Goal: Task Accomplishment & Management: Manage account settings

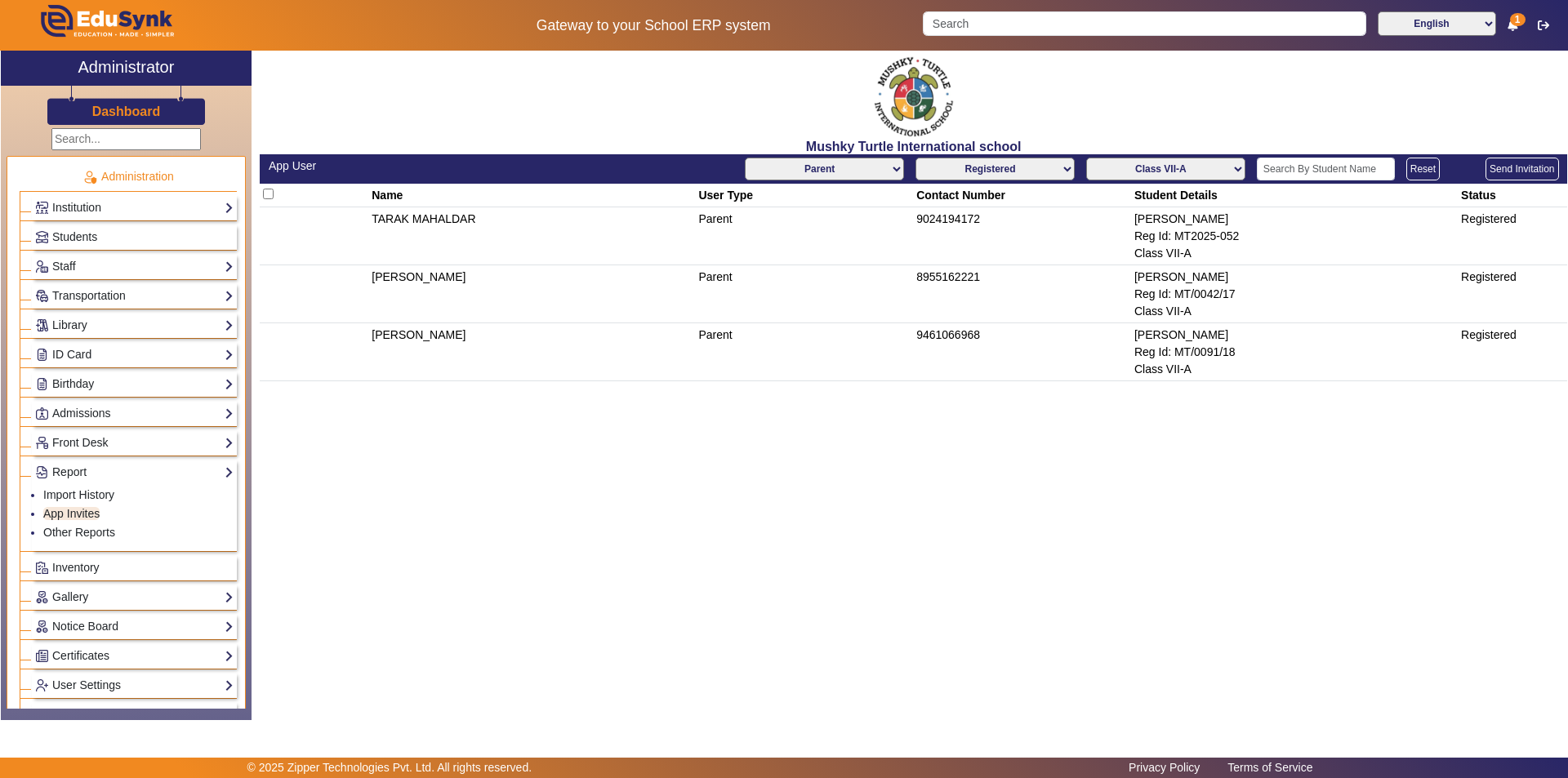
select select "Parent"
select select "registered"
select select "Class VII-A"
click at [1318, 165] on input "text" at bounding box center [1326, 169] width 138 height 23
click at [112, 242] on link "Students" at bounding box center [134, 237] width 199 height 18
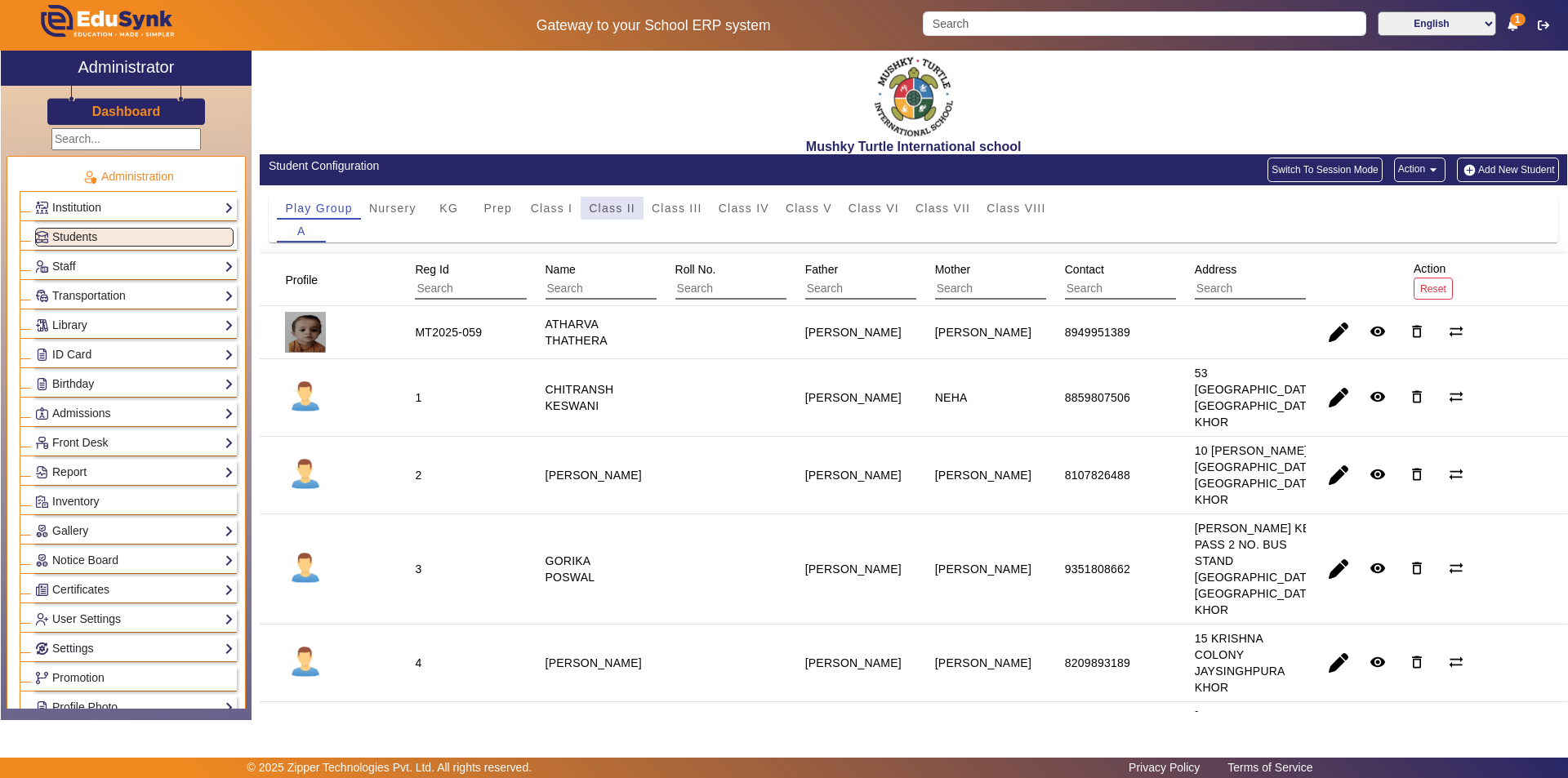
click at [626, 203] on span "Class II" at bounding box center [612, 208] width 47 height 11
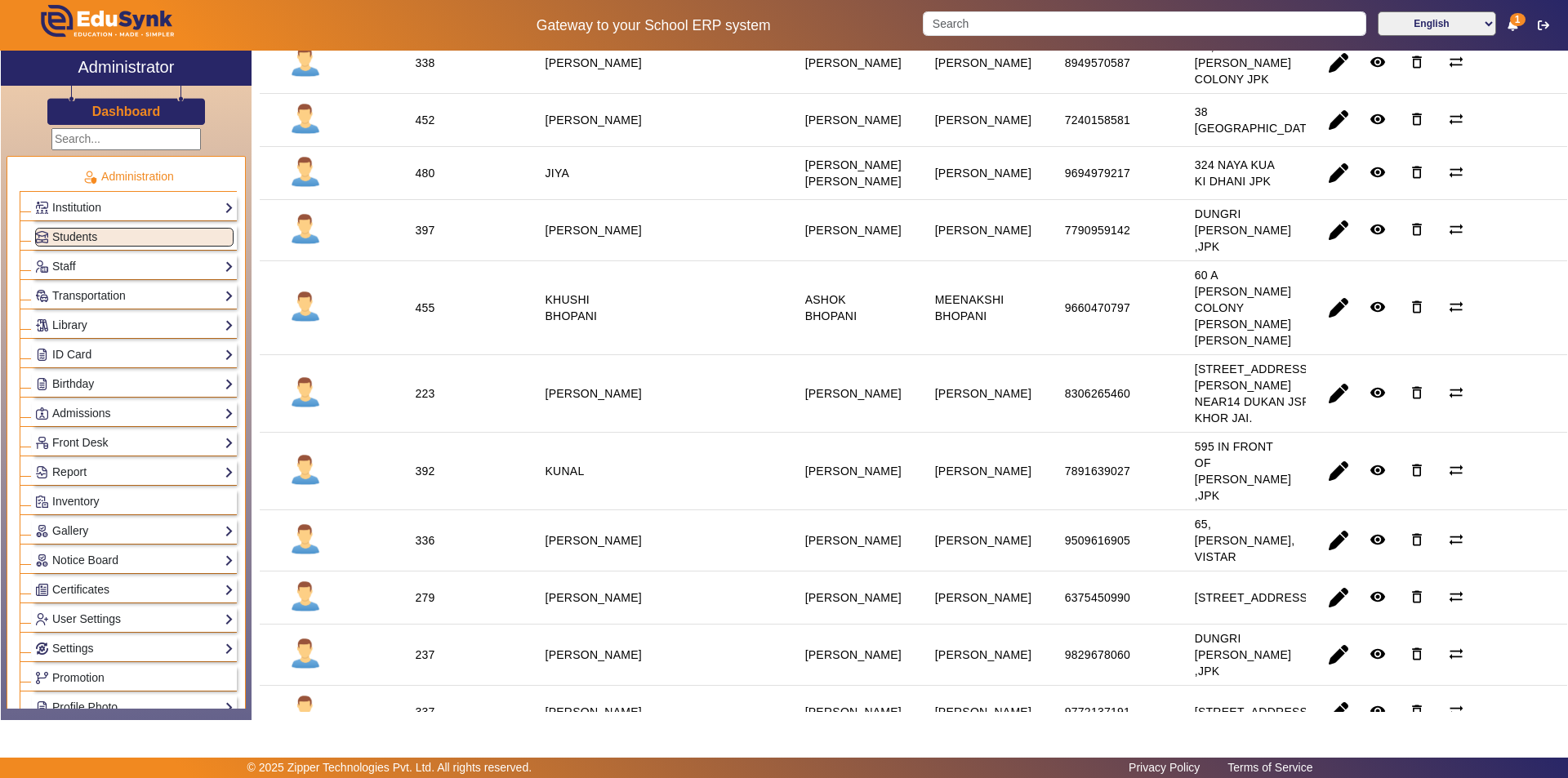
scroll to position [898, 0]
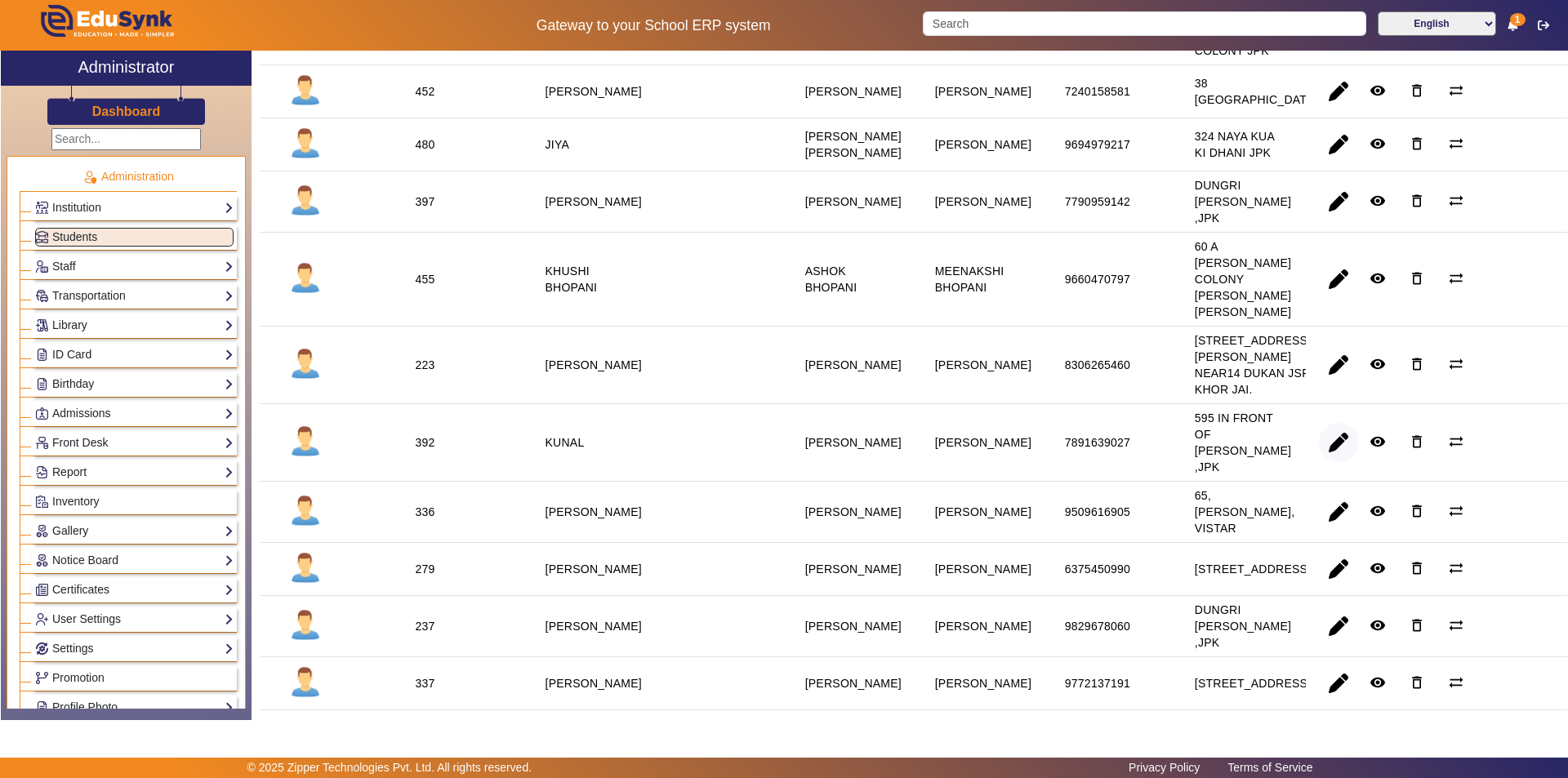
click at [1331, 462] on span "button" at bounding box center [1338, 443] width 39 height 39
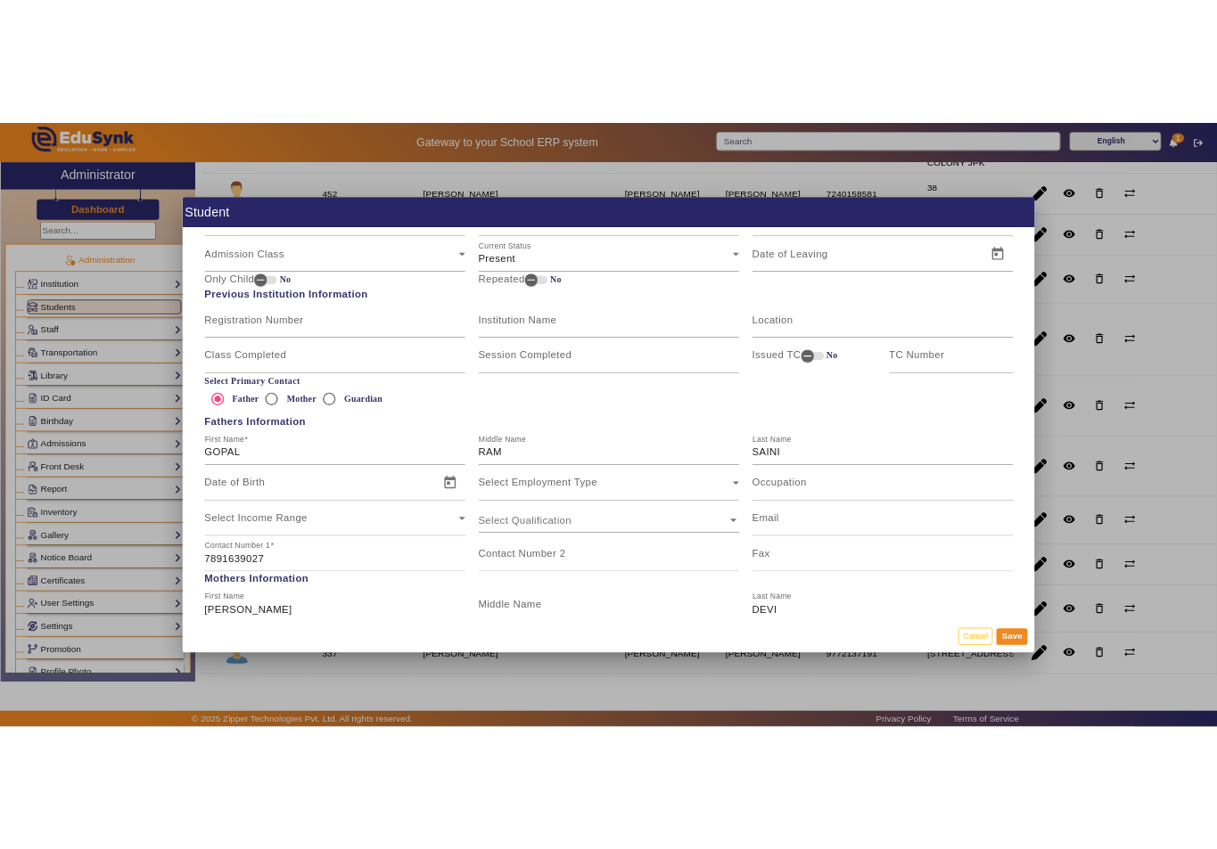
scroll to position [1159, 0]
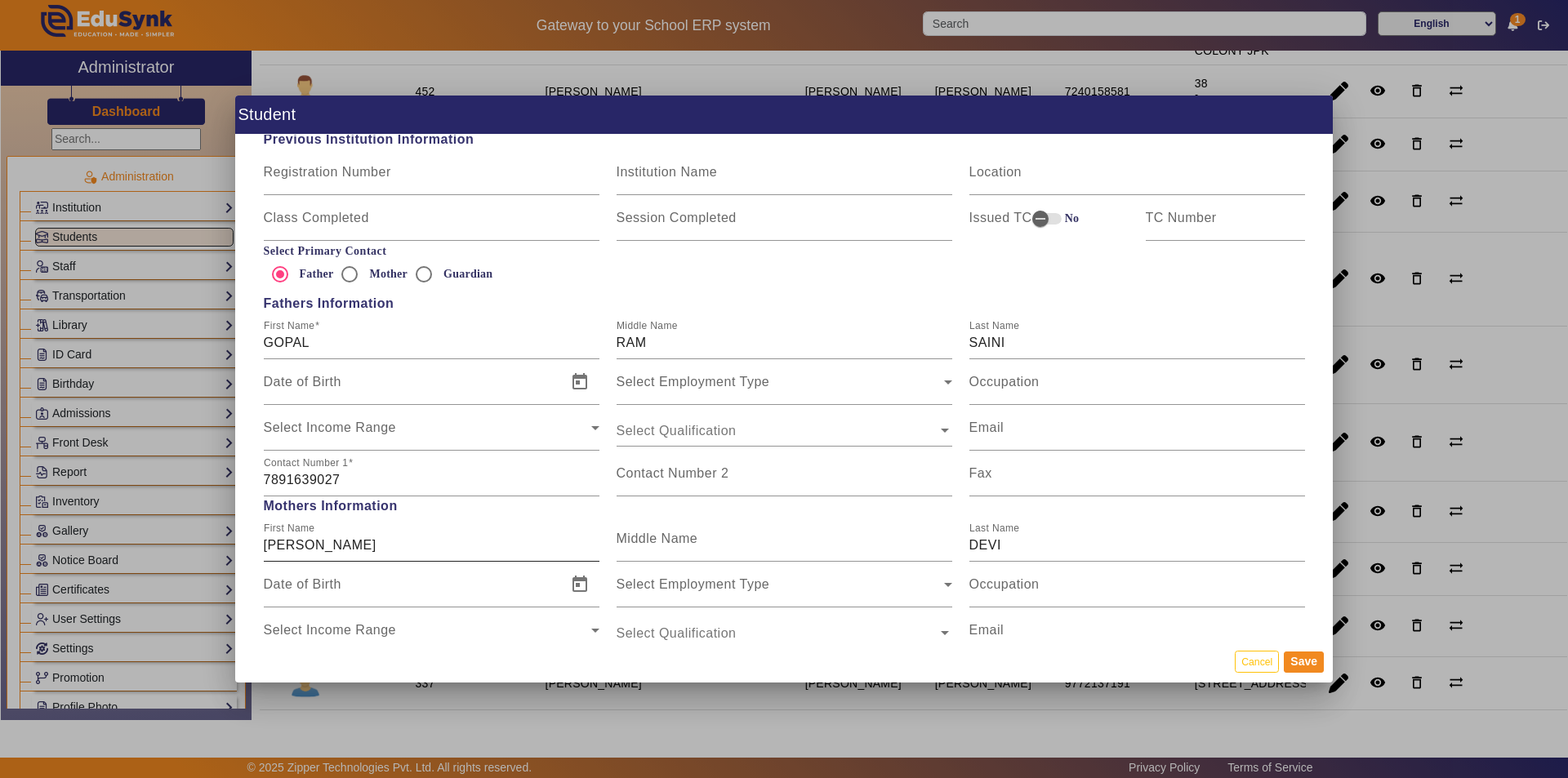
click at [297, 545] on input "[PERSON_NAME]" at bounding box center [432, 545] width 335 height 19
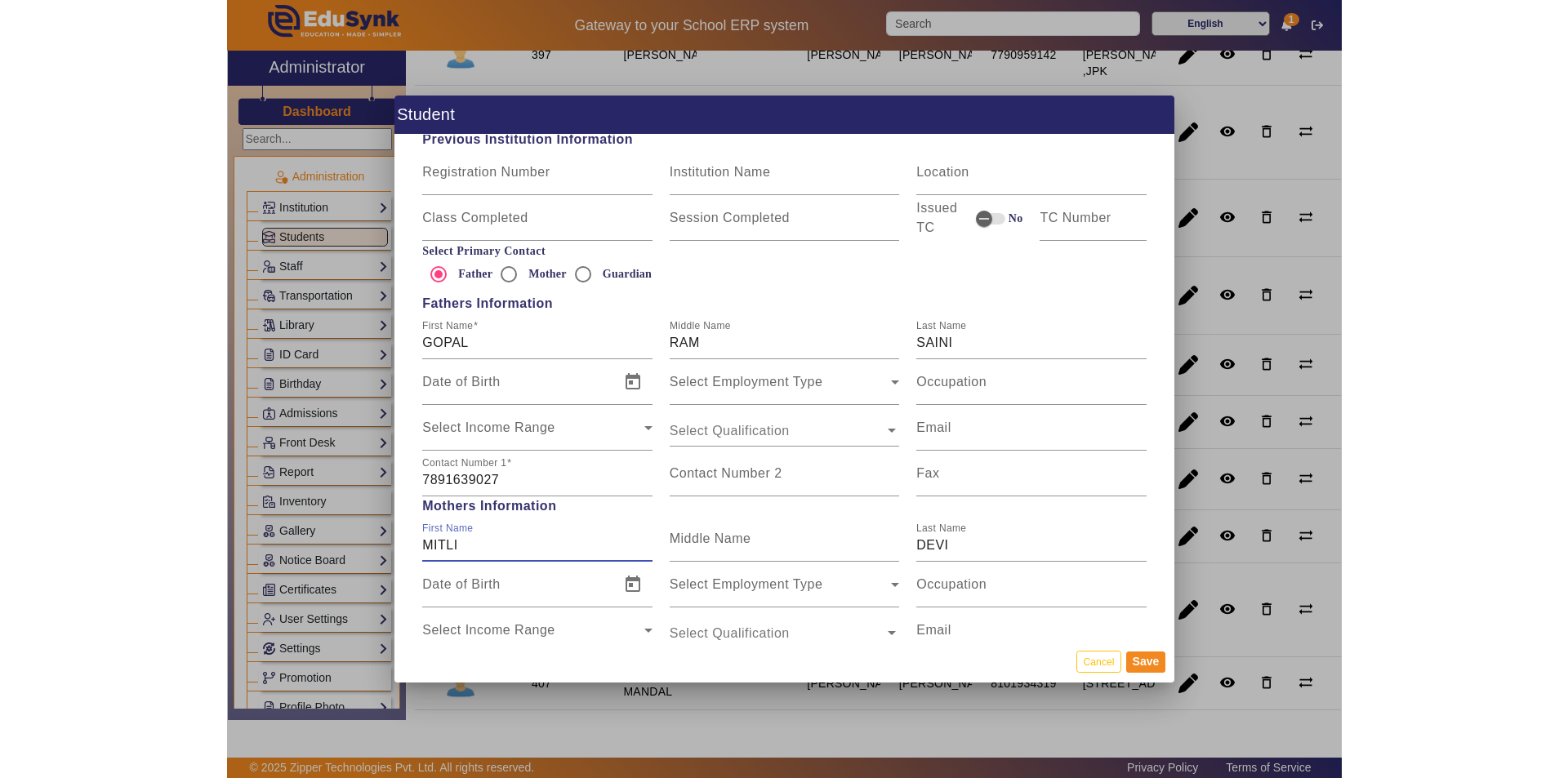
scroll to position [898, 0]
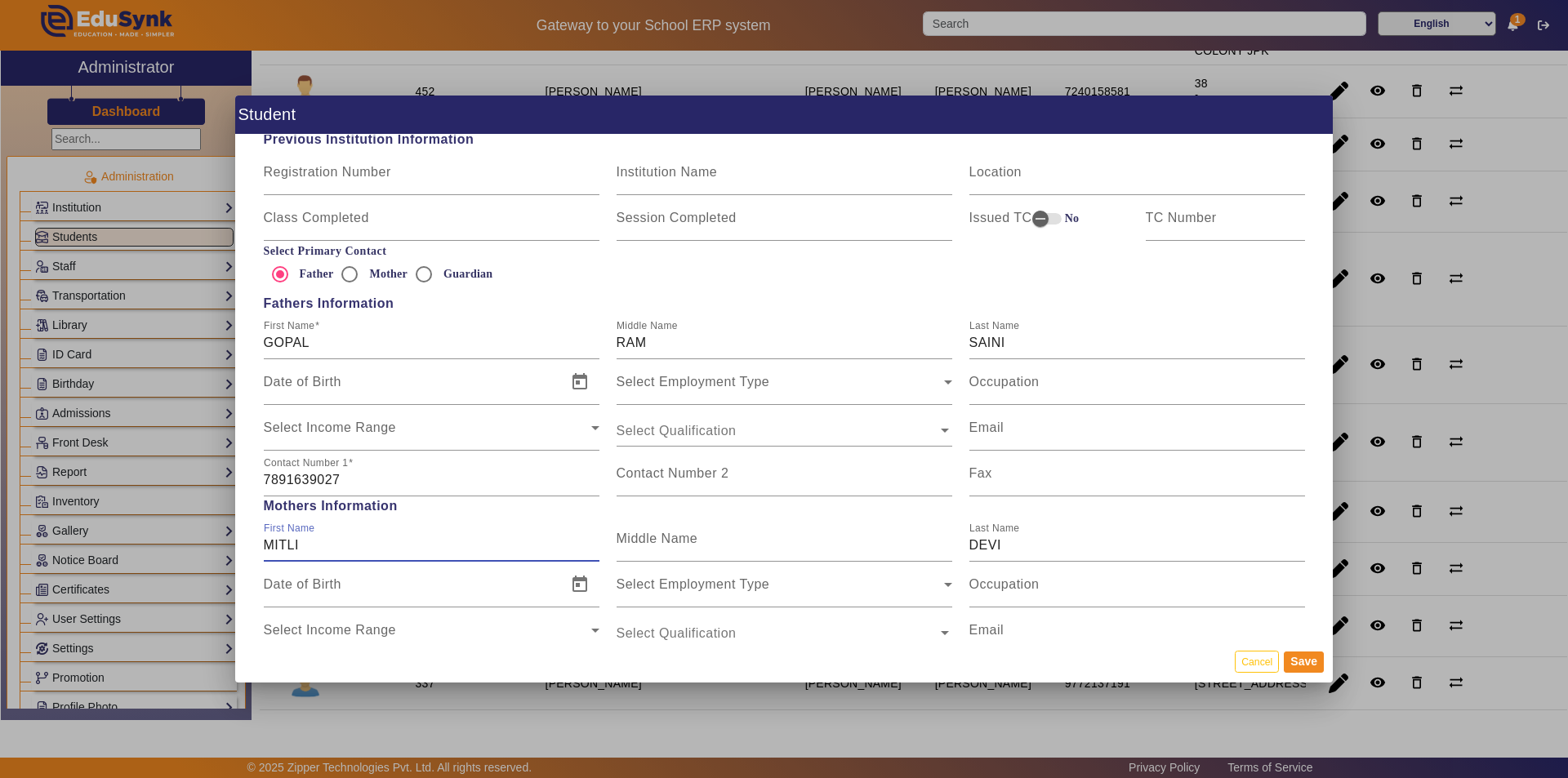
click at [320, 544] on input "MITLI" at bounding box center [432, 545] width 335 height 19
click at [321, 544] on input "MIT" at bounding box center [432, 545] width 335 height 19
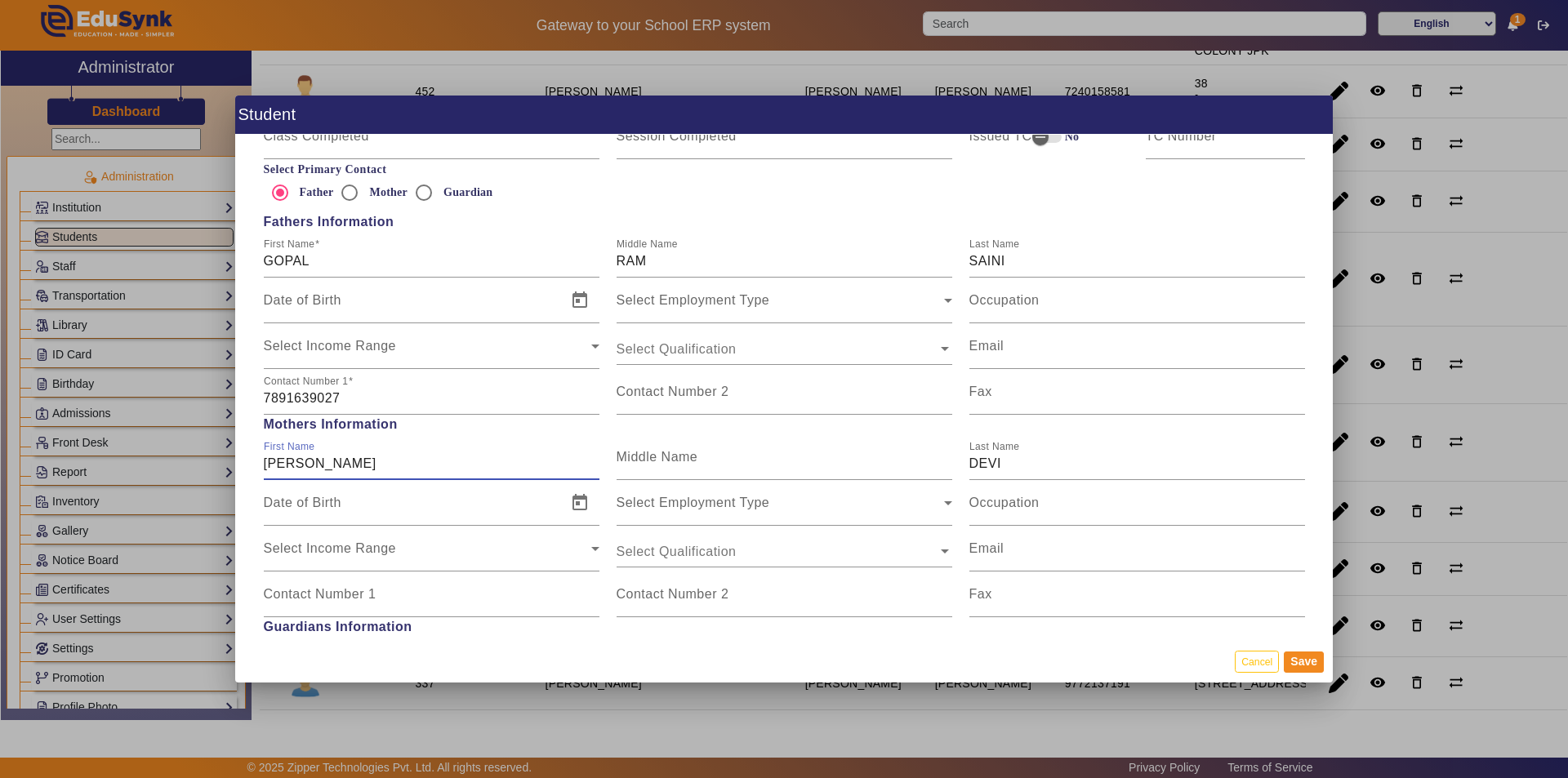
scroll to position [1062, 0]
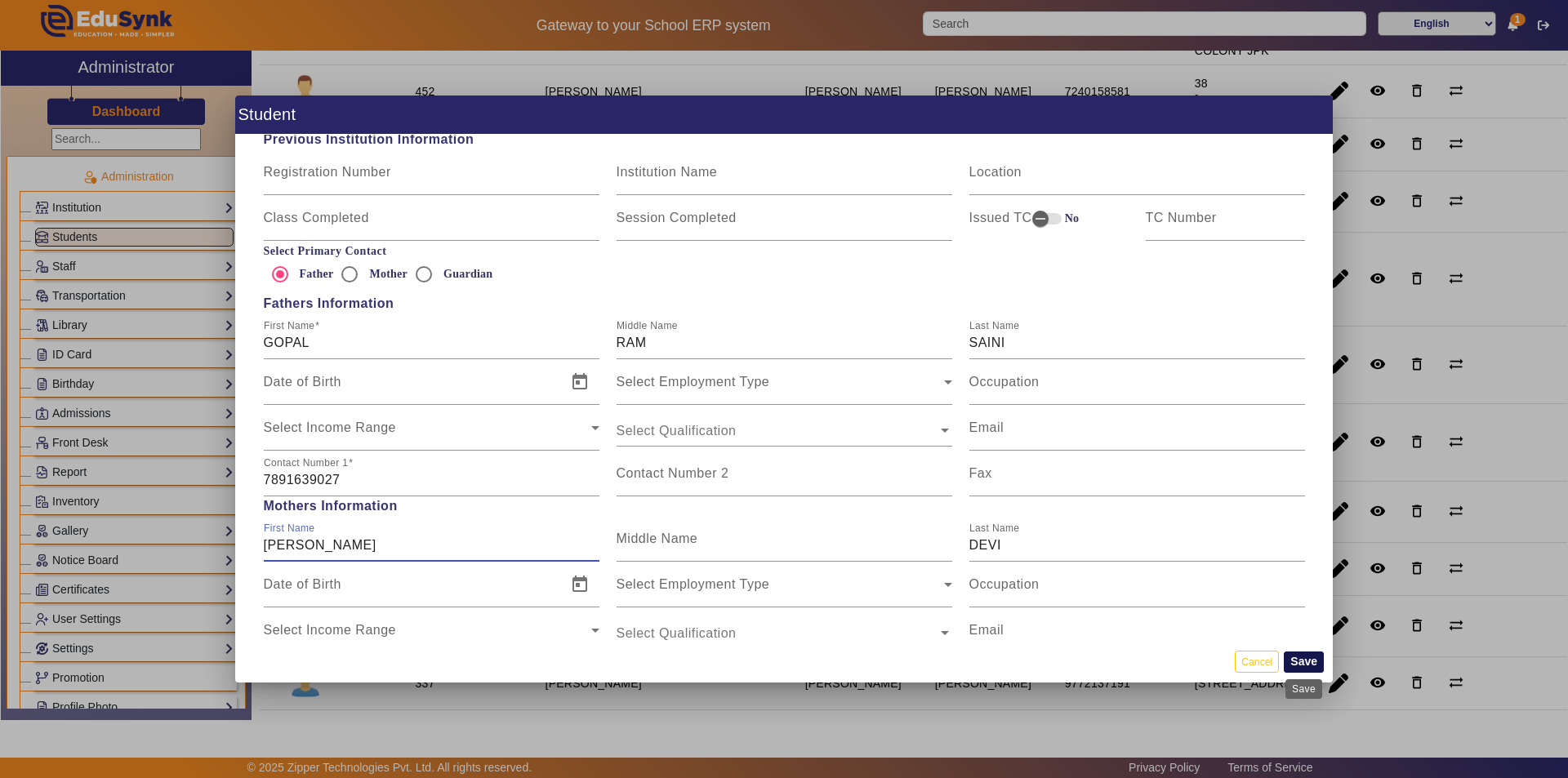
type input "[PERSON_NAME]"
click at [1299, 665] on button "Save" at bounding box center [1304, 662] width 40 height 21
click at [1303, 659] on button "Save" at bounding box center [1304, 662] width 40 height 21
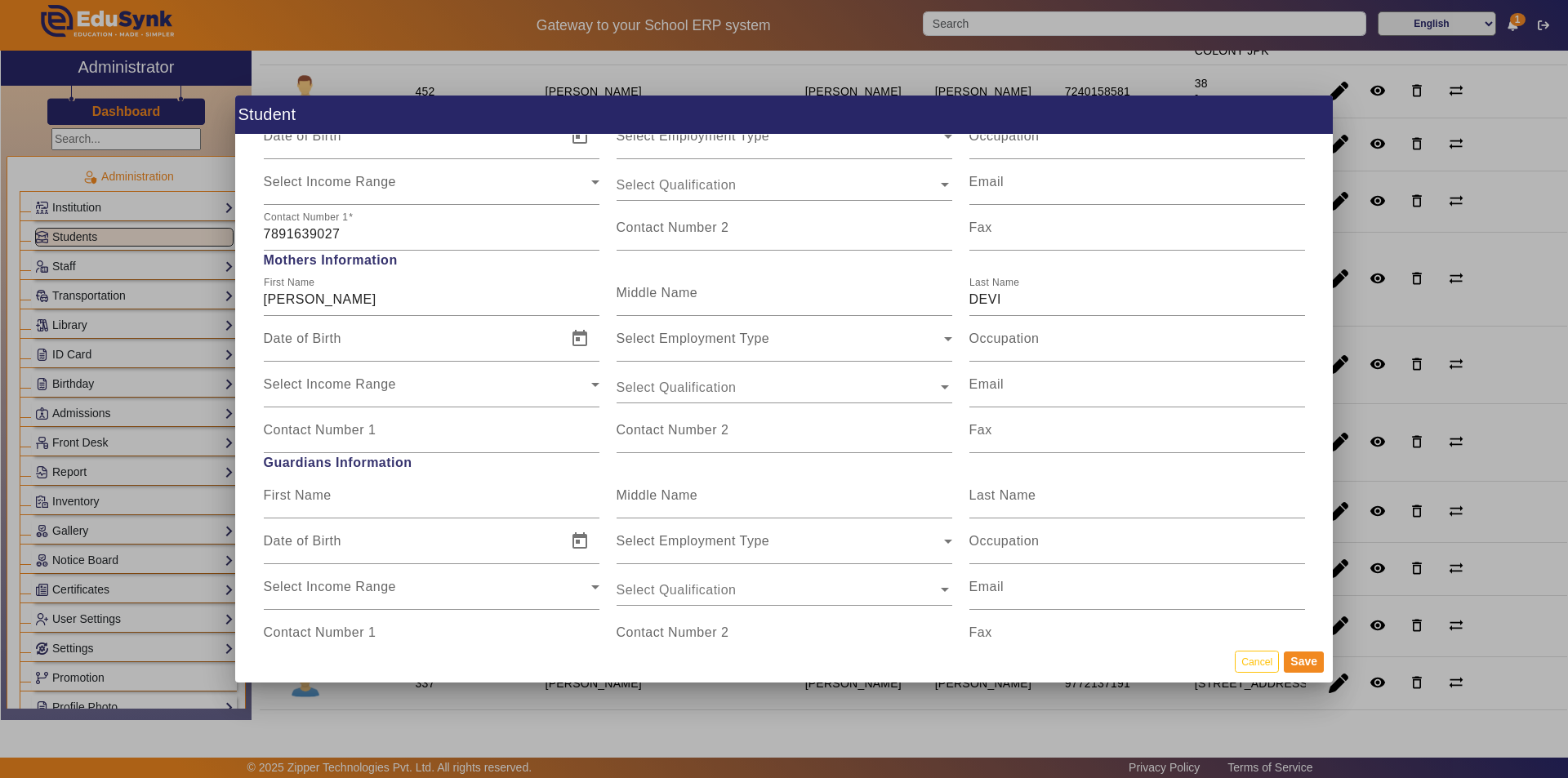
scroll to position [1307, 0]
click at [994, 455] on span "Guardians Information" at bounding box center [784, 464] width 1058 height 19
click at [1023, 425] on div "Fax" at bounding box center [1137, 432] width 335 height 46
click at [1301, 663] on button "Save" at bounding box center [1304, 662] width 40 height 21
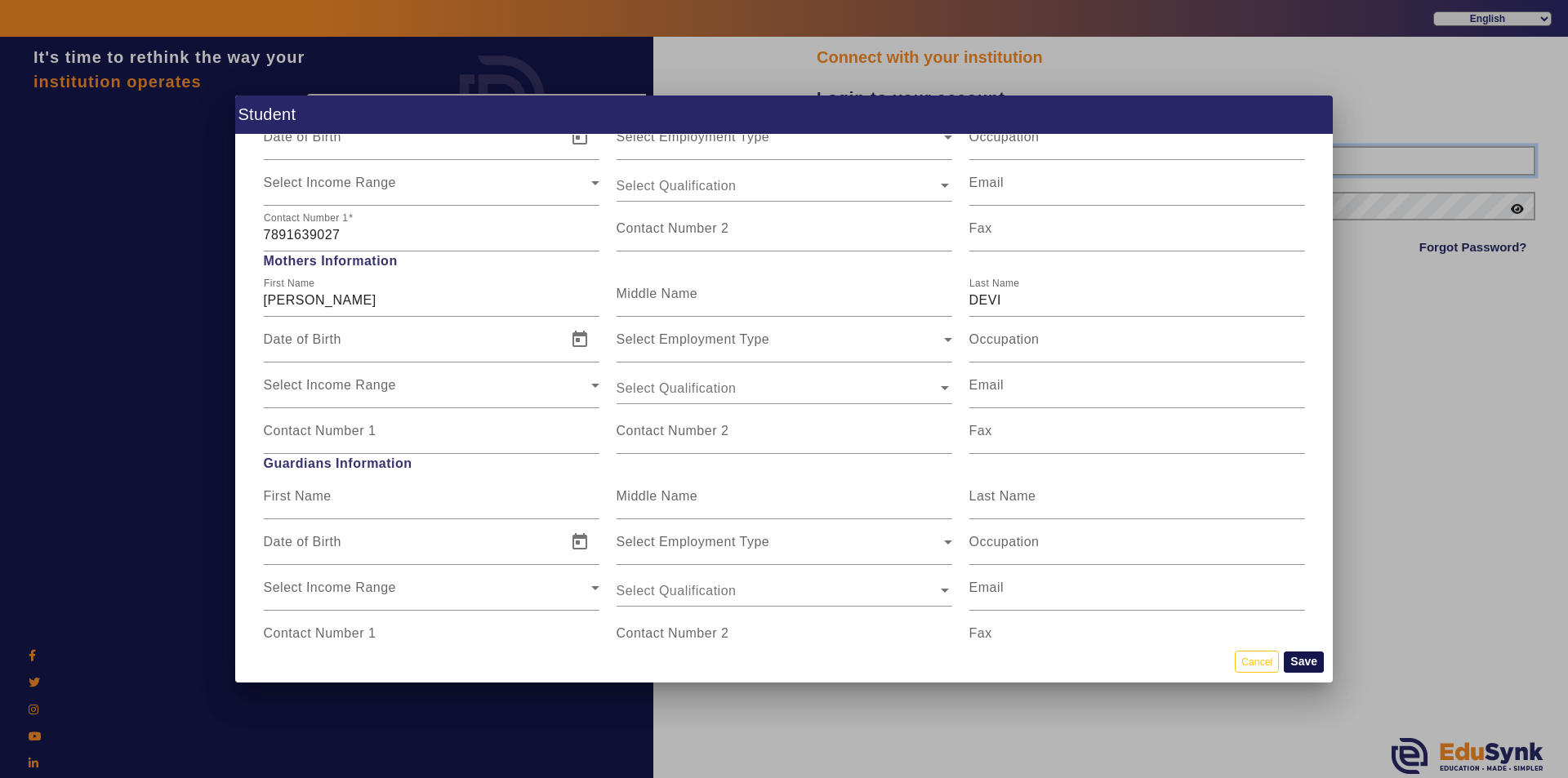
type input "9950605811"
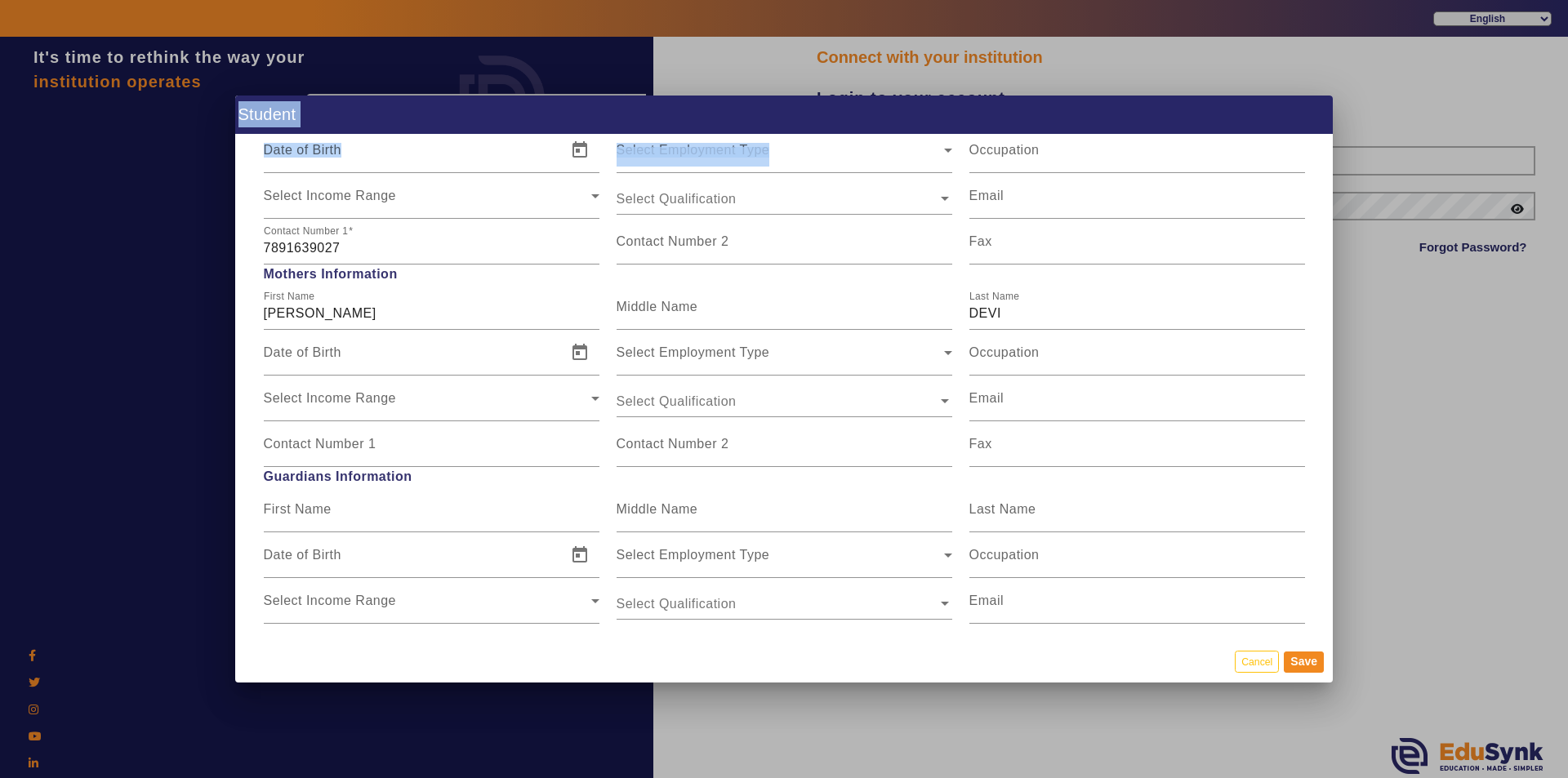
drag, startPoint x: 916, startPoint y: 101, endPoint x: 957, endPoint y: 169, distance: 79.4
click at [0, 0] on app-student-form "Student Personal Information First Name [PERSON_NAME] Middle Name Last Name Dat…" at bounding box center [0, 0] width 0 height 0
click at [1266, 668] on button "Cancel" at bounding box center [1257, 662] width 44 height 22
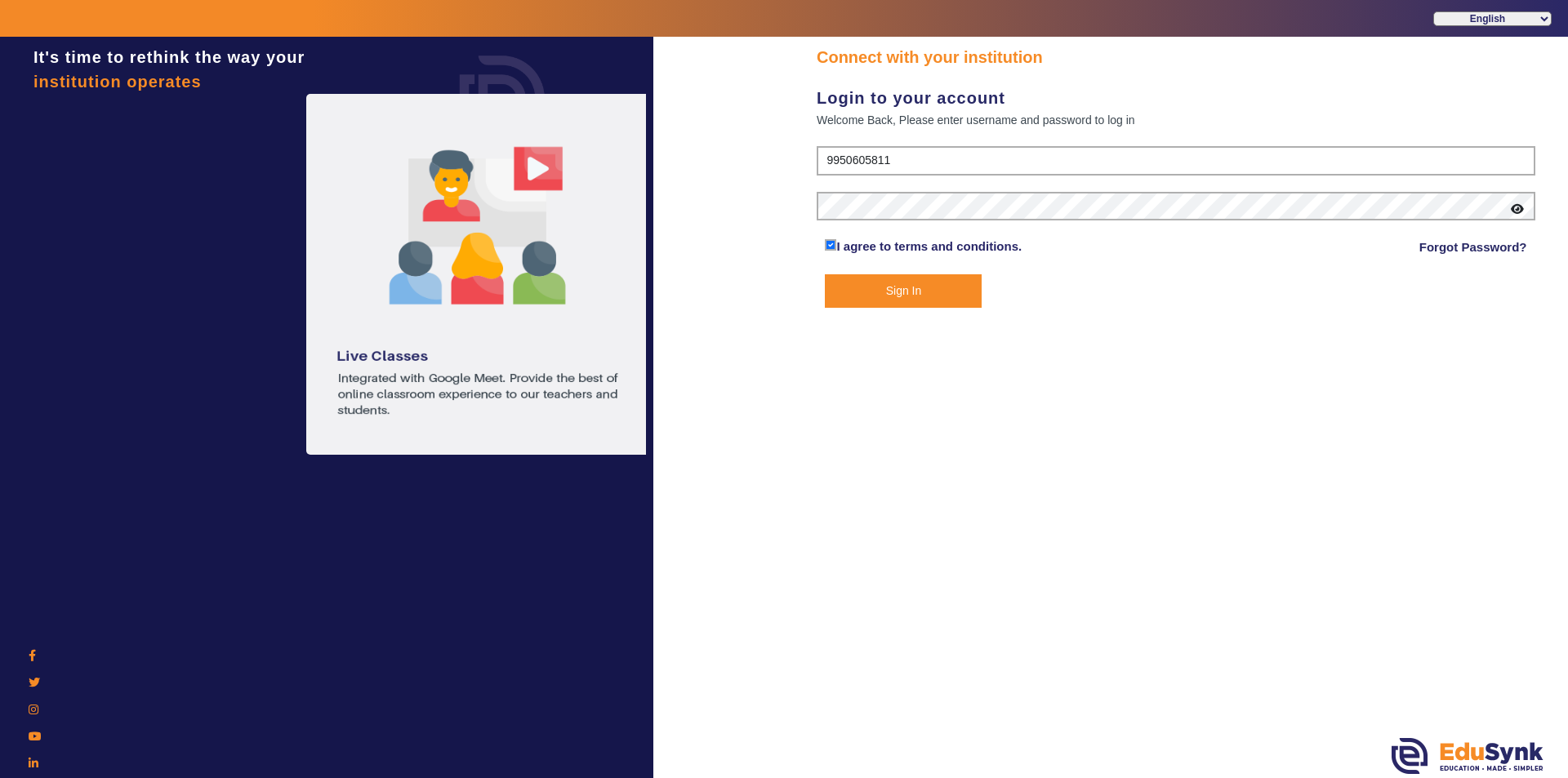
click at [950, 299] on button "Sign In" at bounding box center [903, 290] width 157 height 34
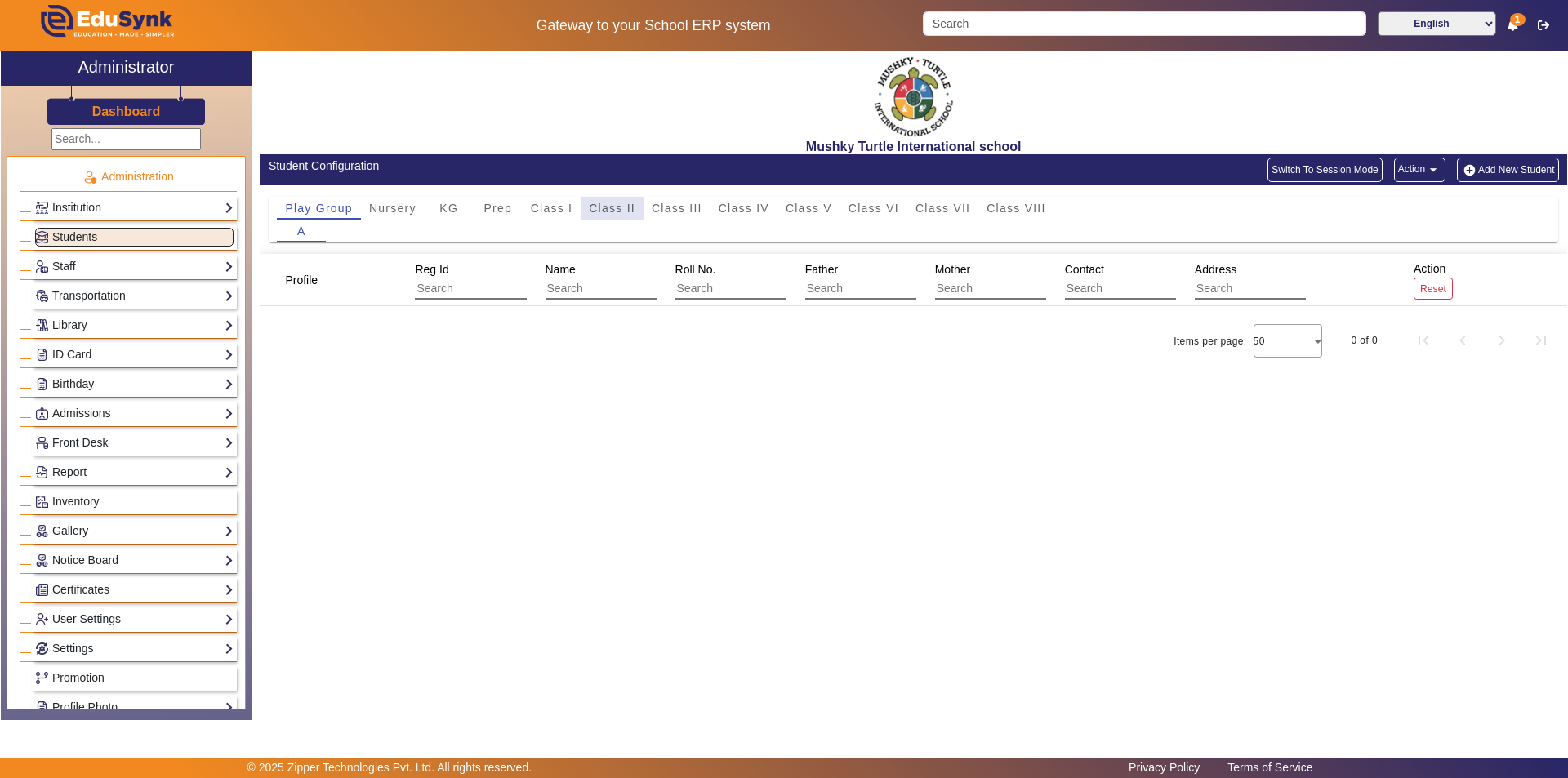
click at [634, 203] on span "Class II" at bounding box center [612, 208] width 47 height 11
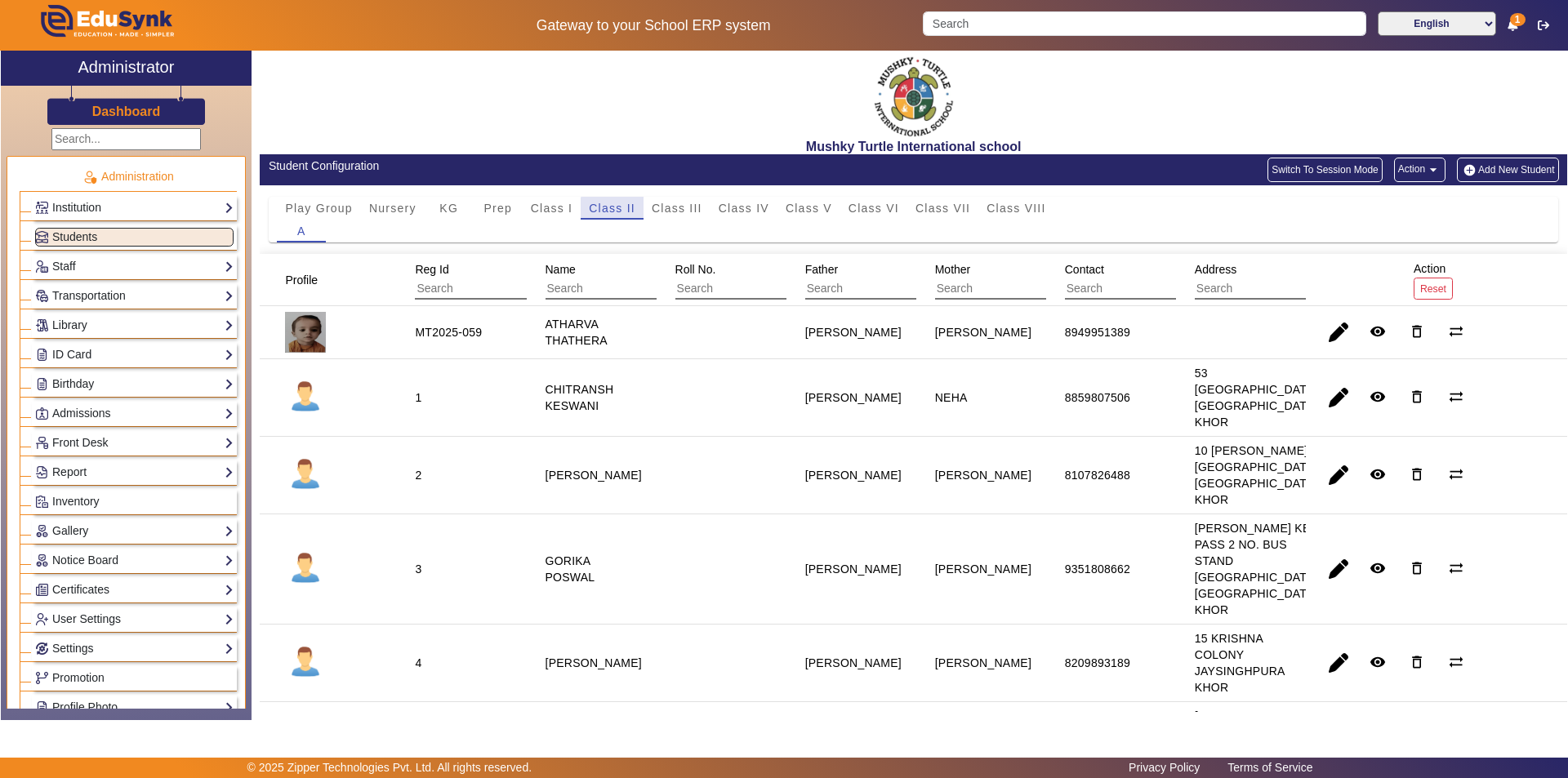
click at [614, 214] on span "Class II" at bounding box center [612, 208] width 47 height 11
click at [554, 206] on span "Class I" at bounding box center [552, 208] width 42 height 11
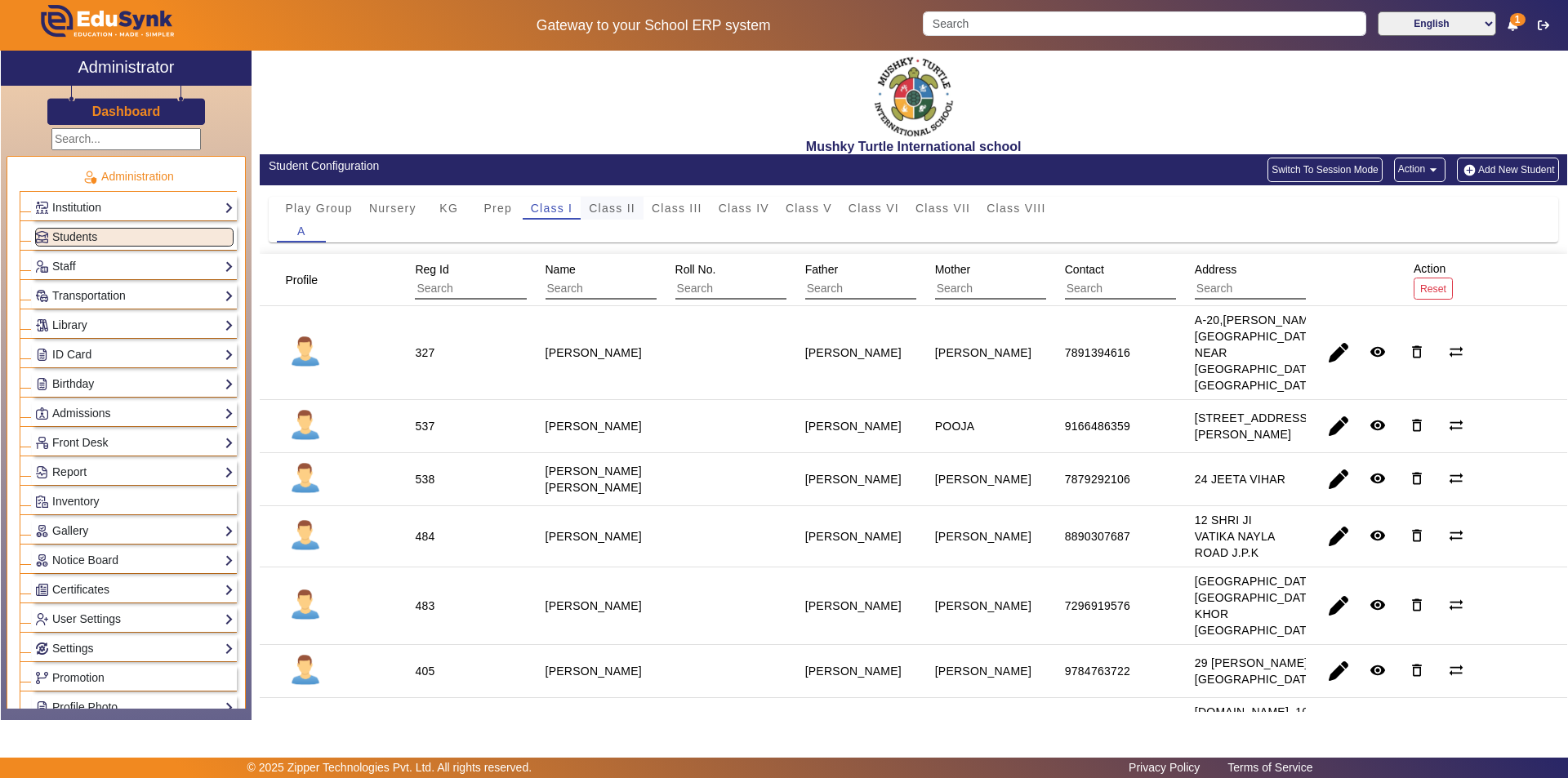
click at [620, 213] on span "Class II" at bounding box center [612, 208] width 47 height 11
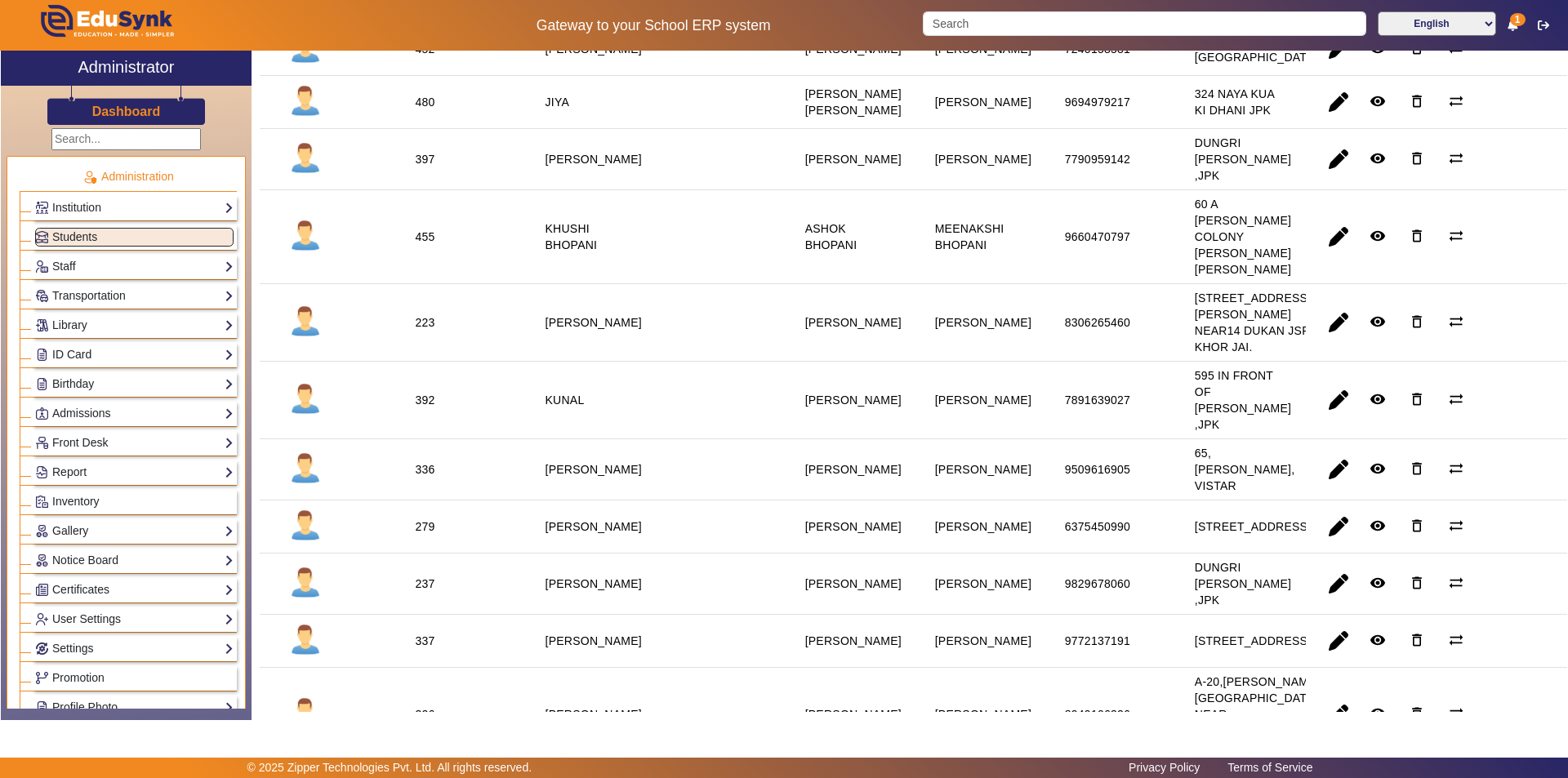
scroll to position [980, 0]
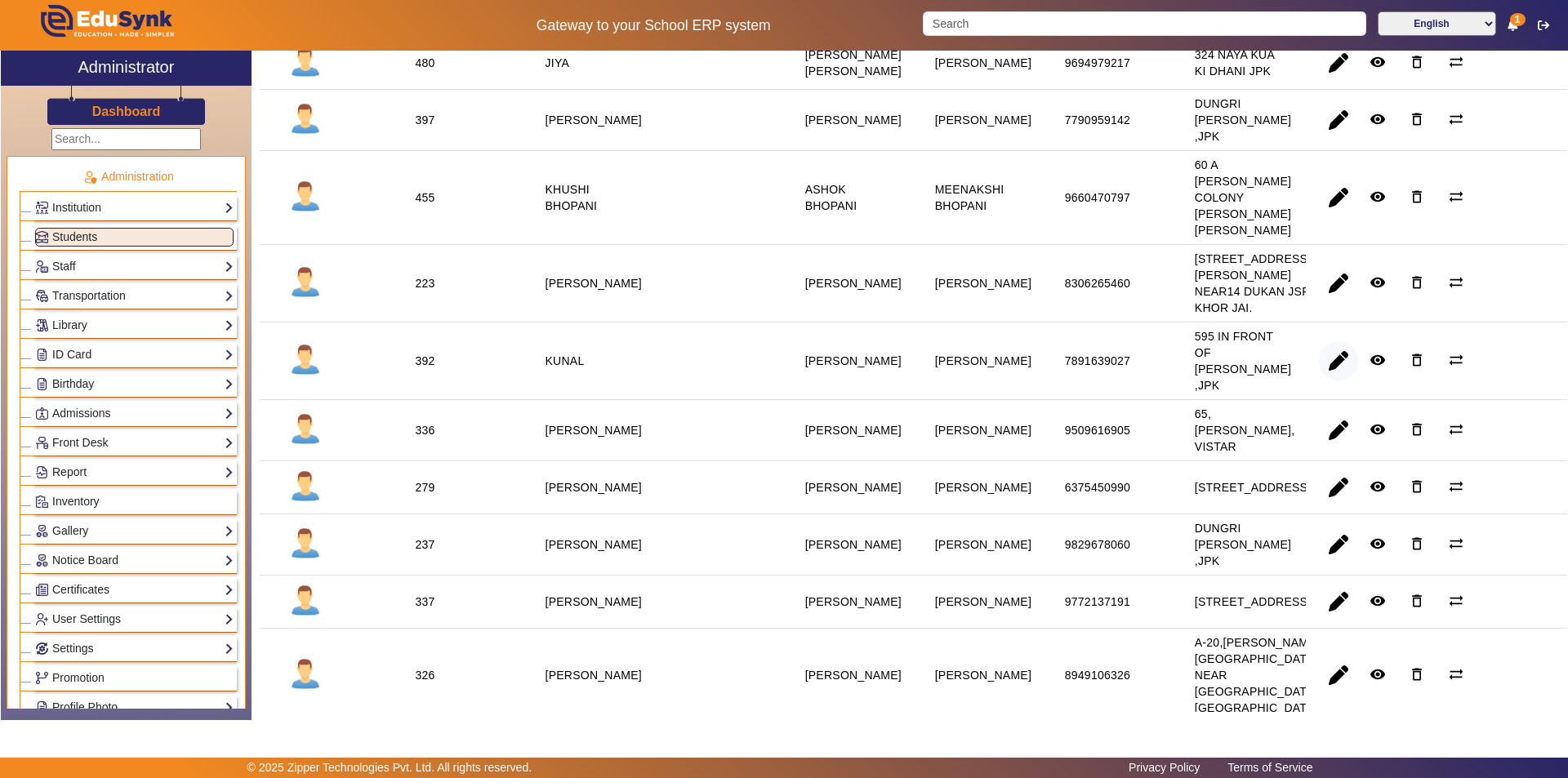
click at [1332, 380] on span "button" at bounding box center [1338, 361] width 39 height 39
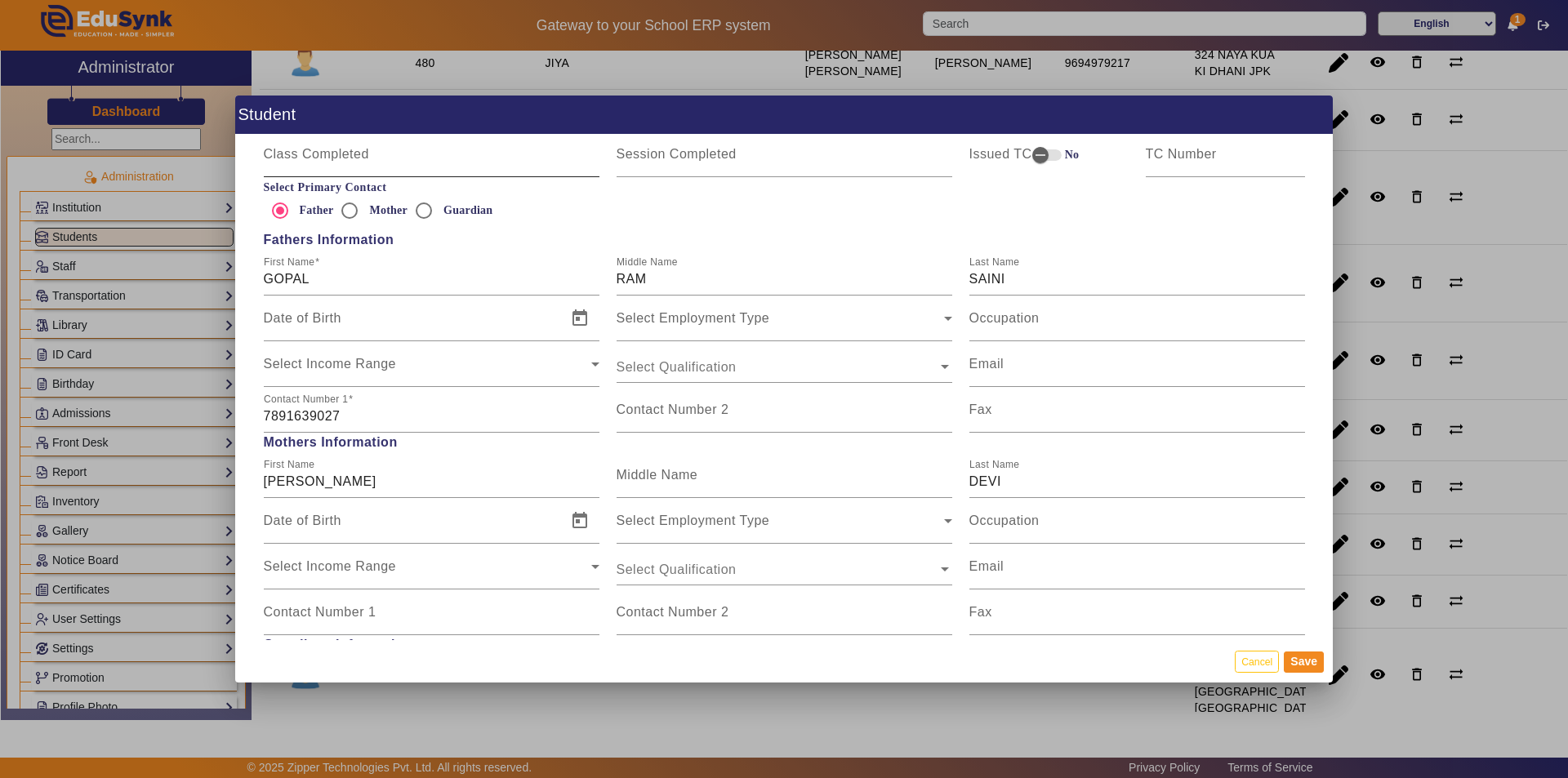
scroll to position [1144, 0]
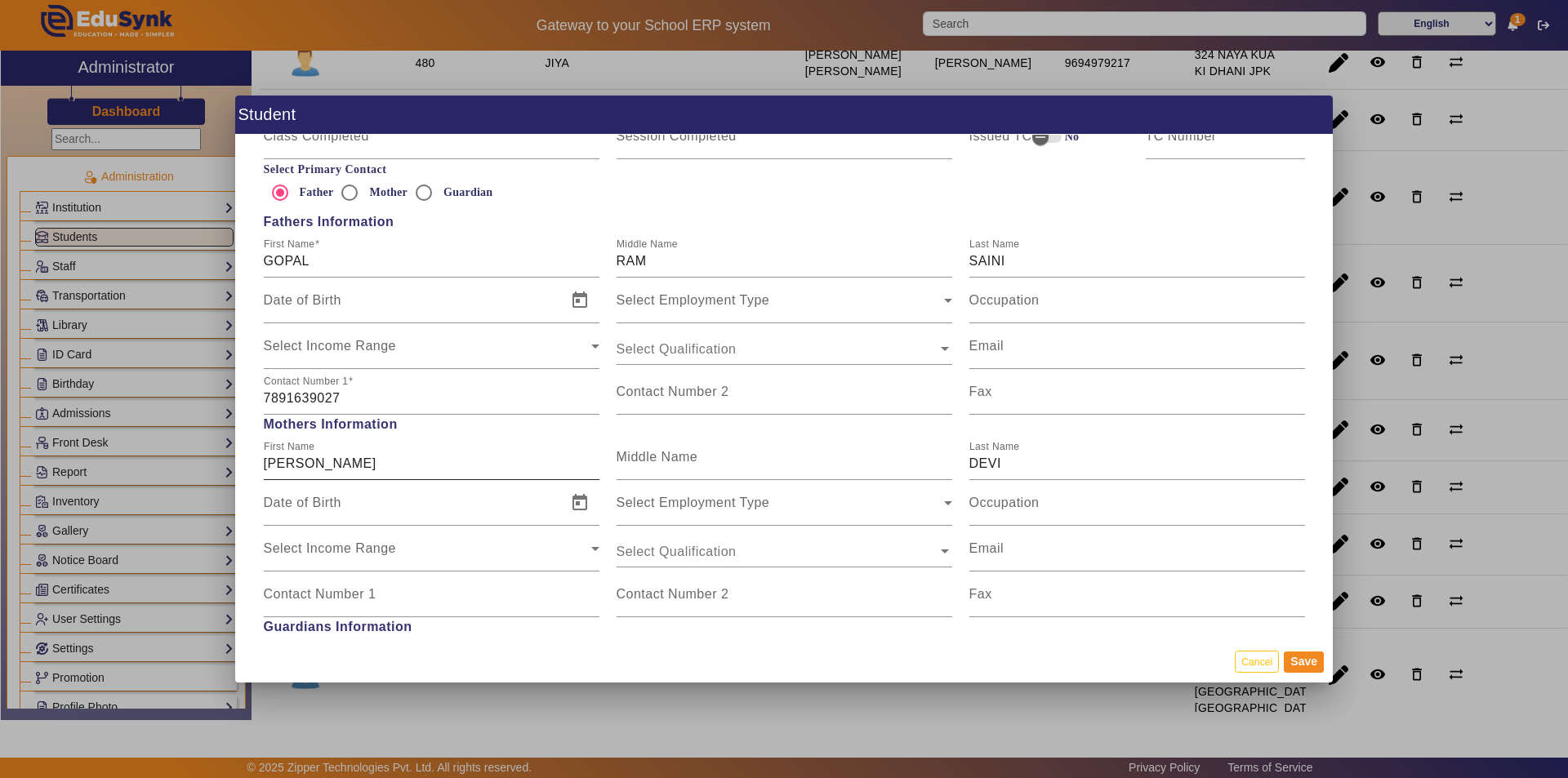
click at [311, 473] on div "First Name [PERSON_NAME]" at bounding box center [432, 457] width 335 height 46
type input "[PERSON_NAME]"
click at [402, 500] on input "Date of Birth" at bounding box center [411, 509] width 293 height 19
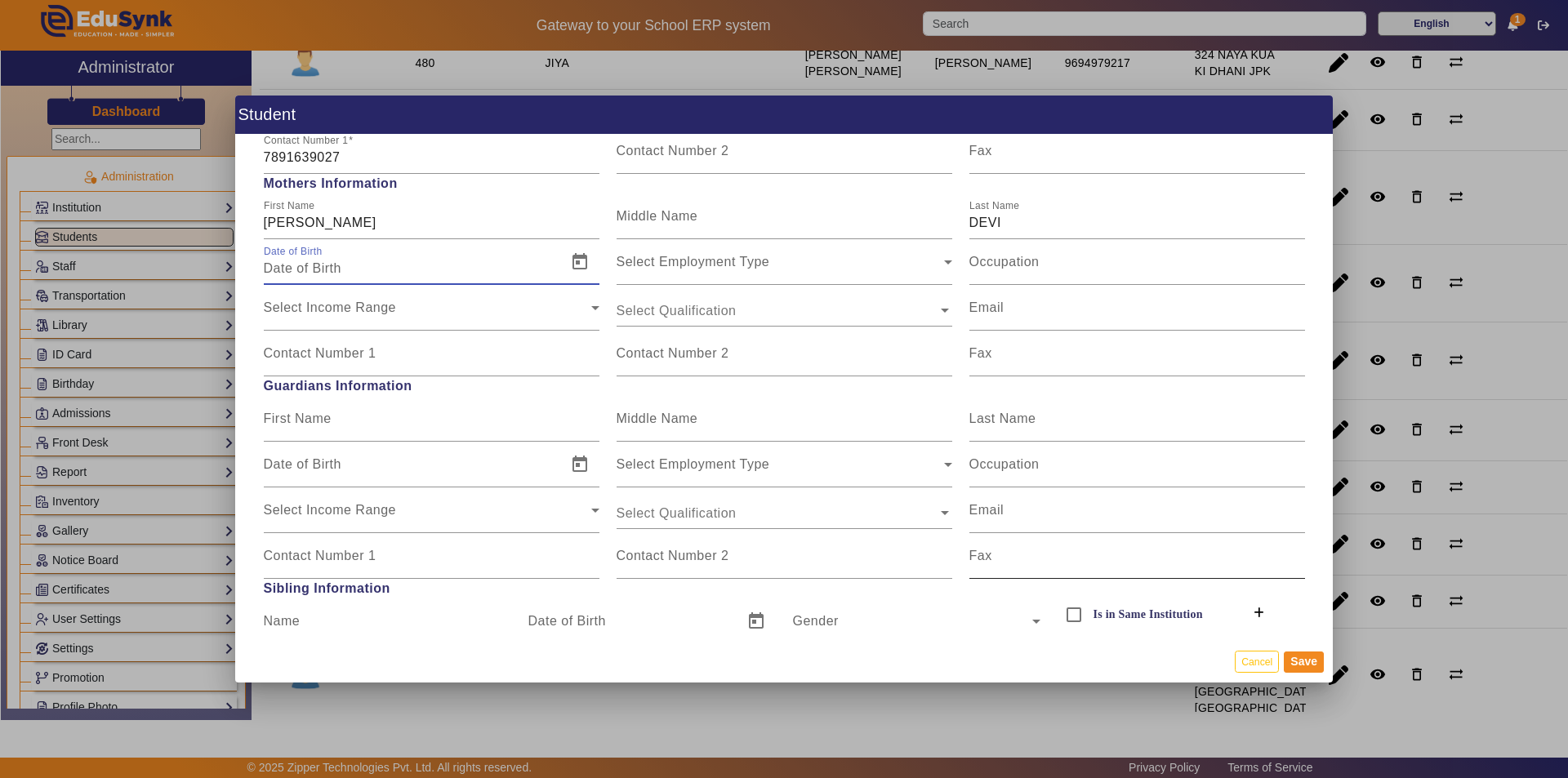
scroll to position [1388, 0]
click at [1306, 661] on button "Save" at bounding box center [1304, 662] width 40 height 21
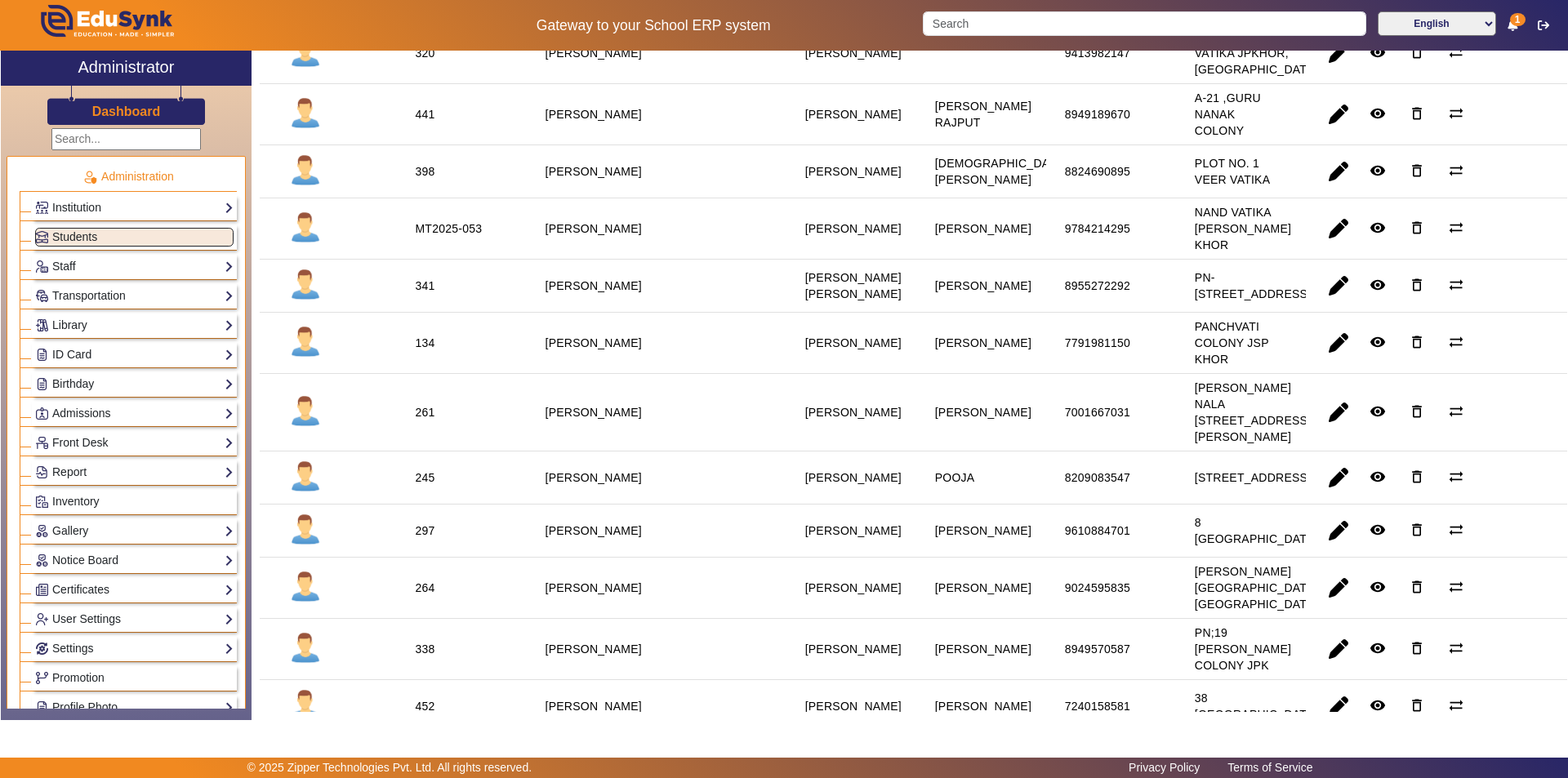
scroll to position [0, 0]
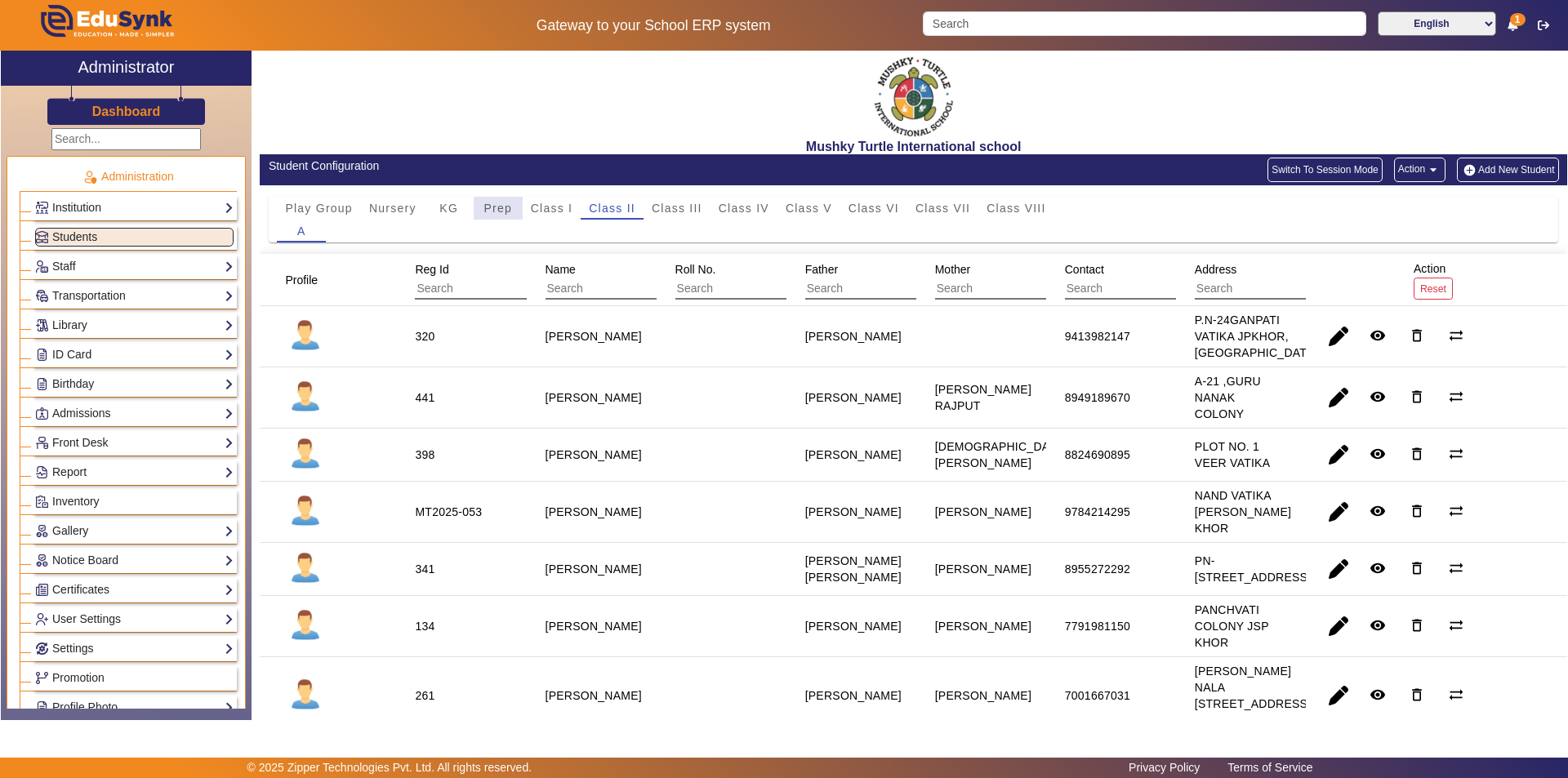
click at [495, 209] on span "Prep" at bounding box center [498, 208] width 28 height 11
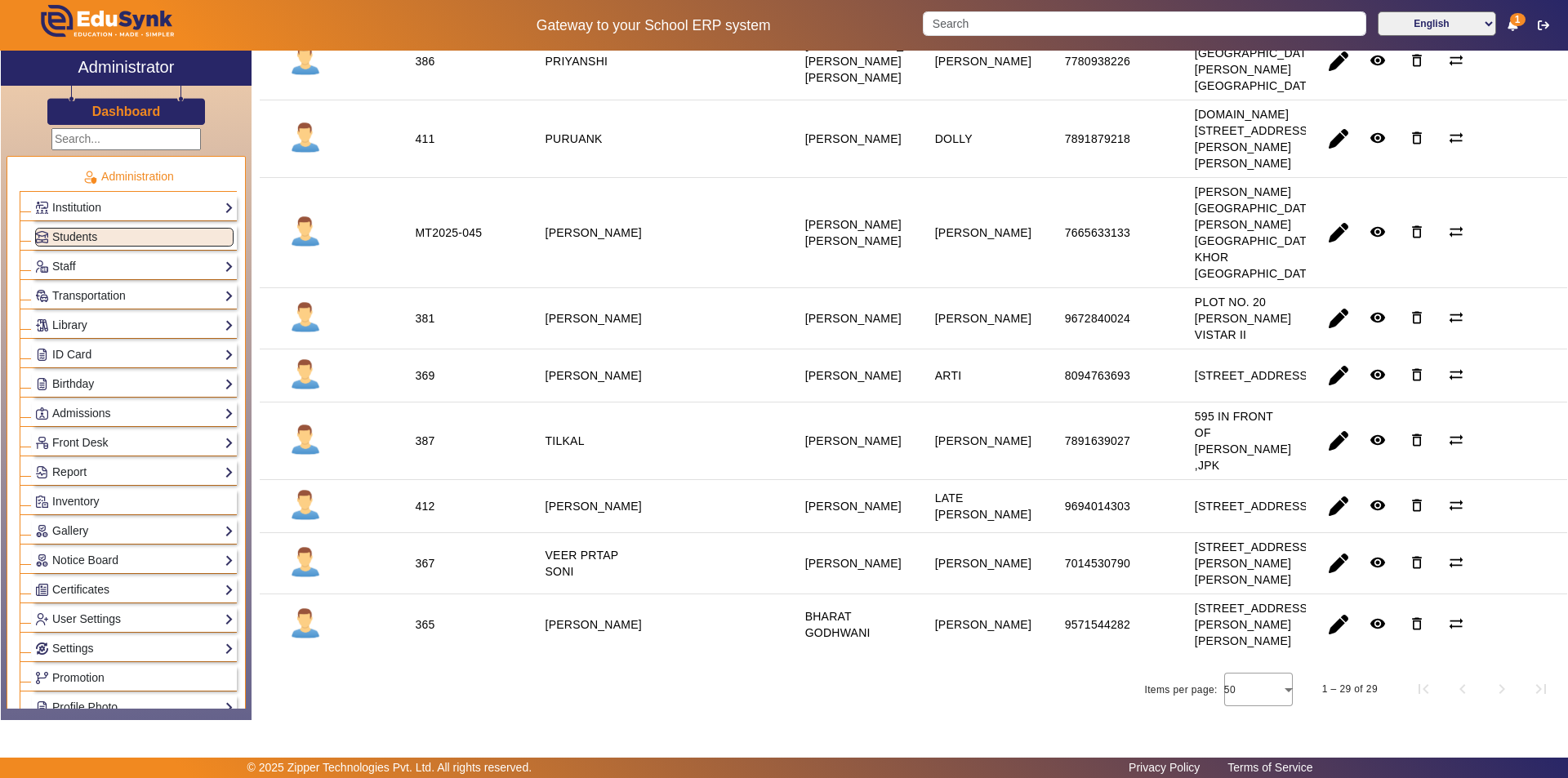
scroll to position [1960, 0]
click at [1333, 461] on span "button" at bounding box center [1338, 441] width 39 height 39
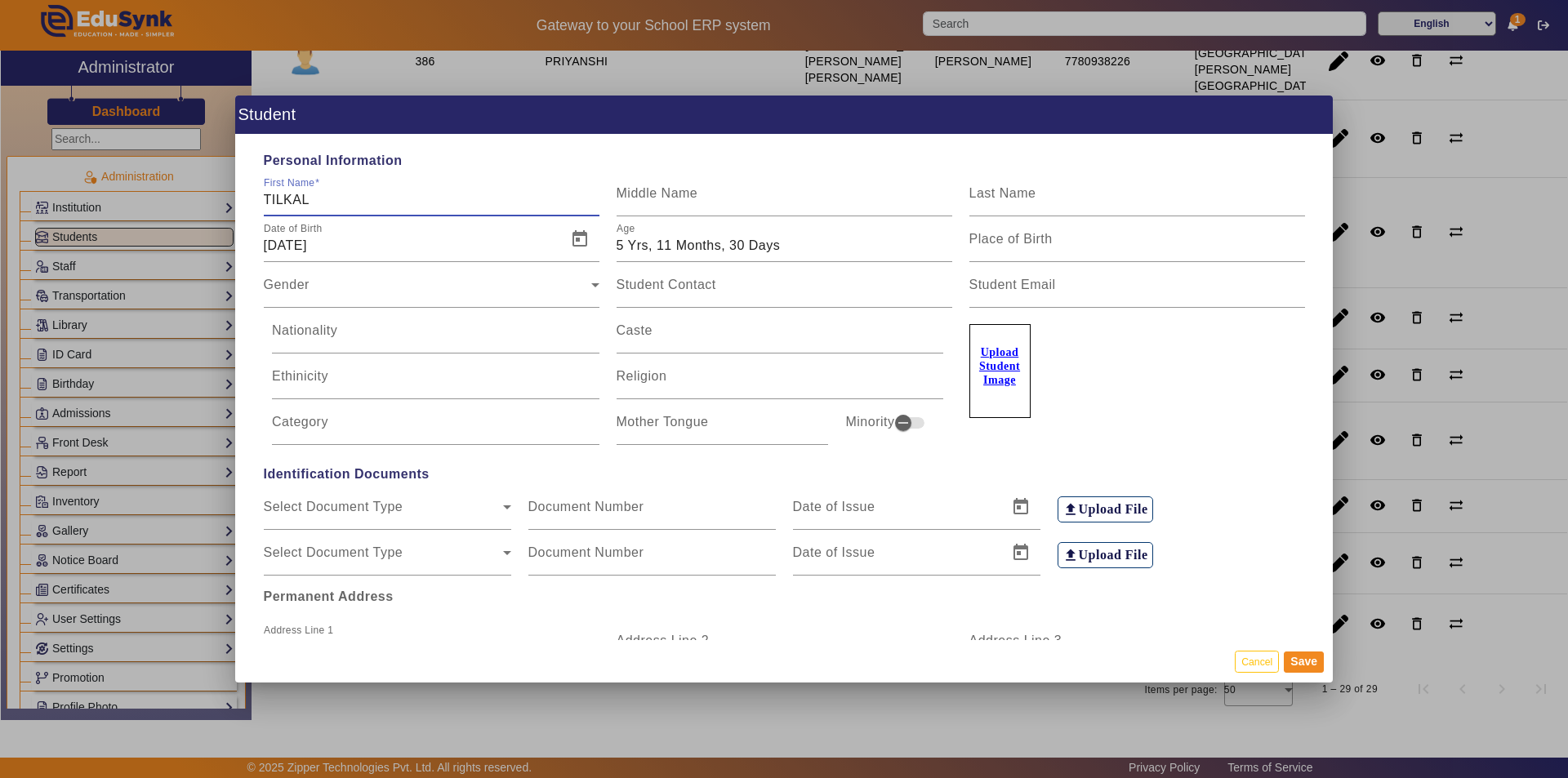
click at [314, 192] on input "TILKAL" at bounding box center [432, 200] width 335 height 19
type input "[PERSON_NAME]"
click at [1309, 666] on button "Save" at bounding box center [1304, 662] width 40 height 21
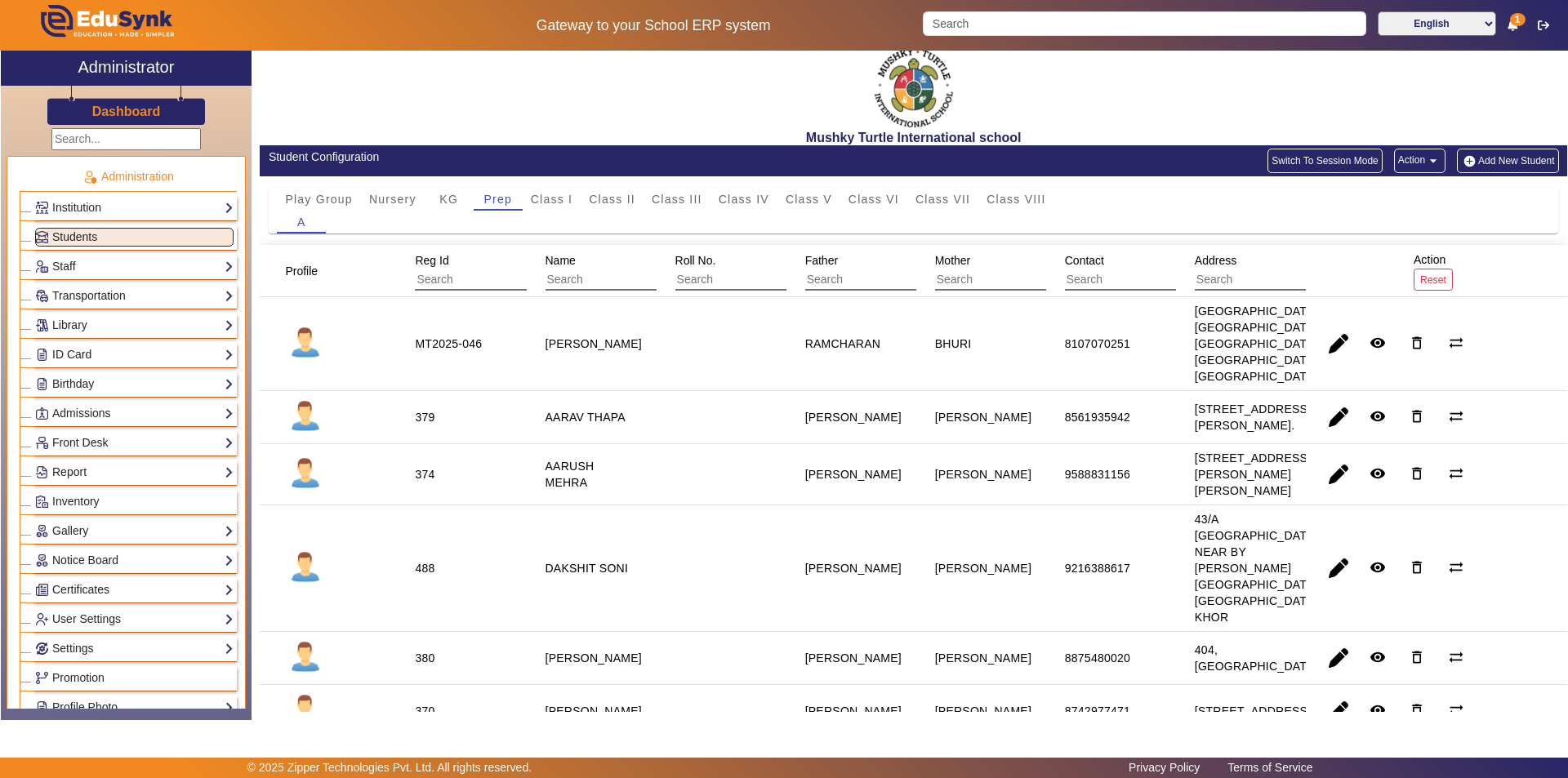
scroll to position [0, 0]
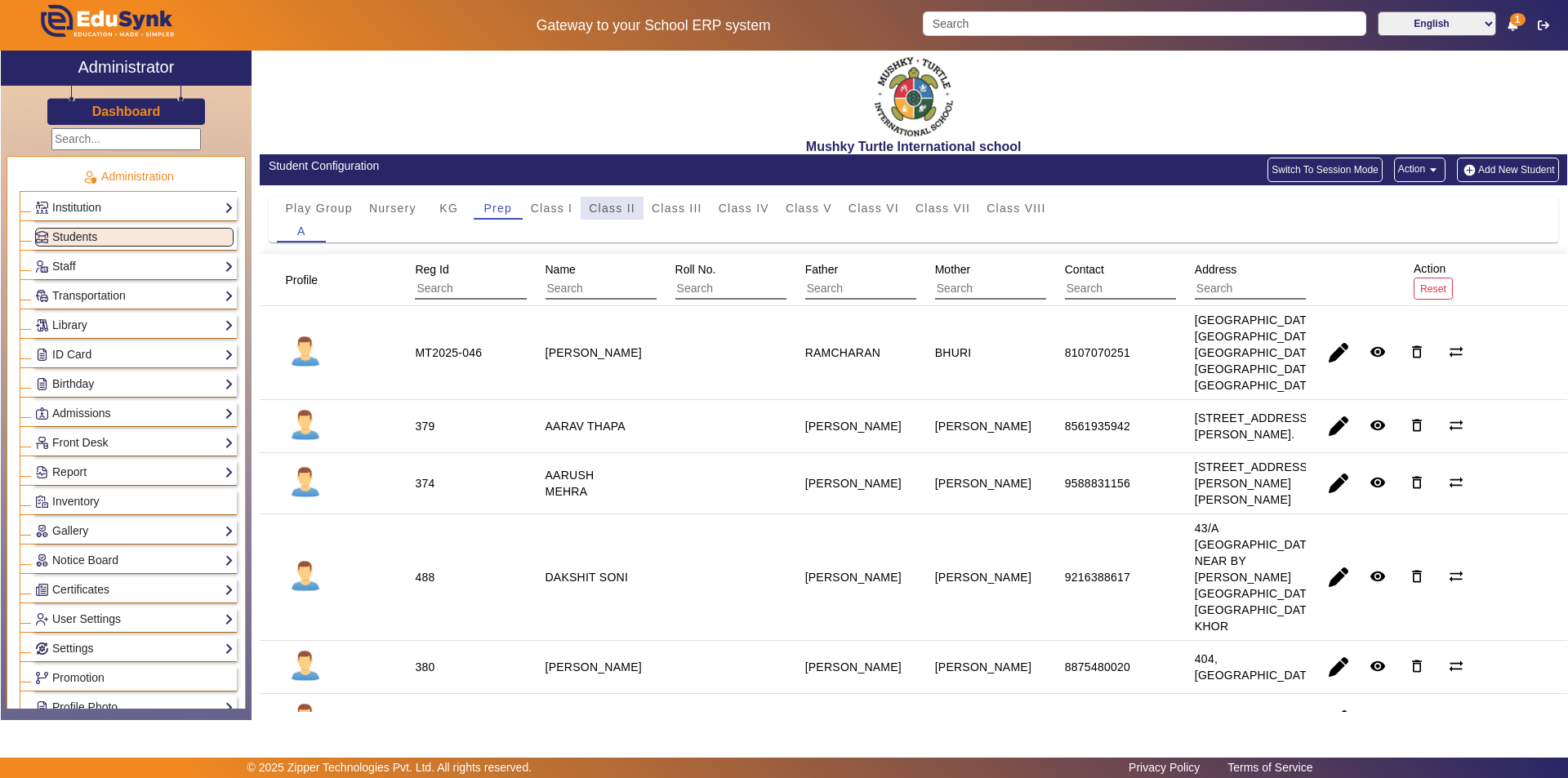
click at [604, 212] on span "Class II" at bounding box center [612, 208] width 47 height 11
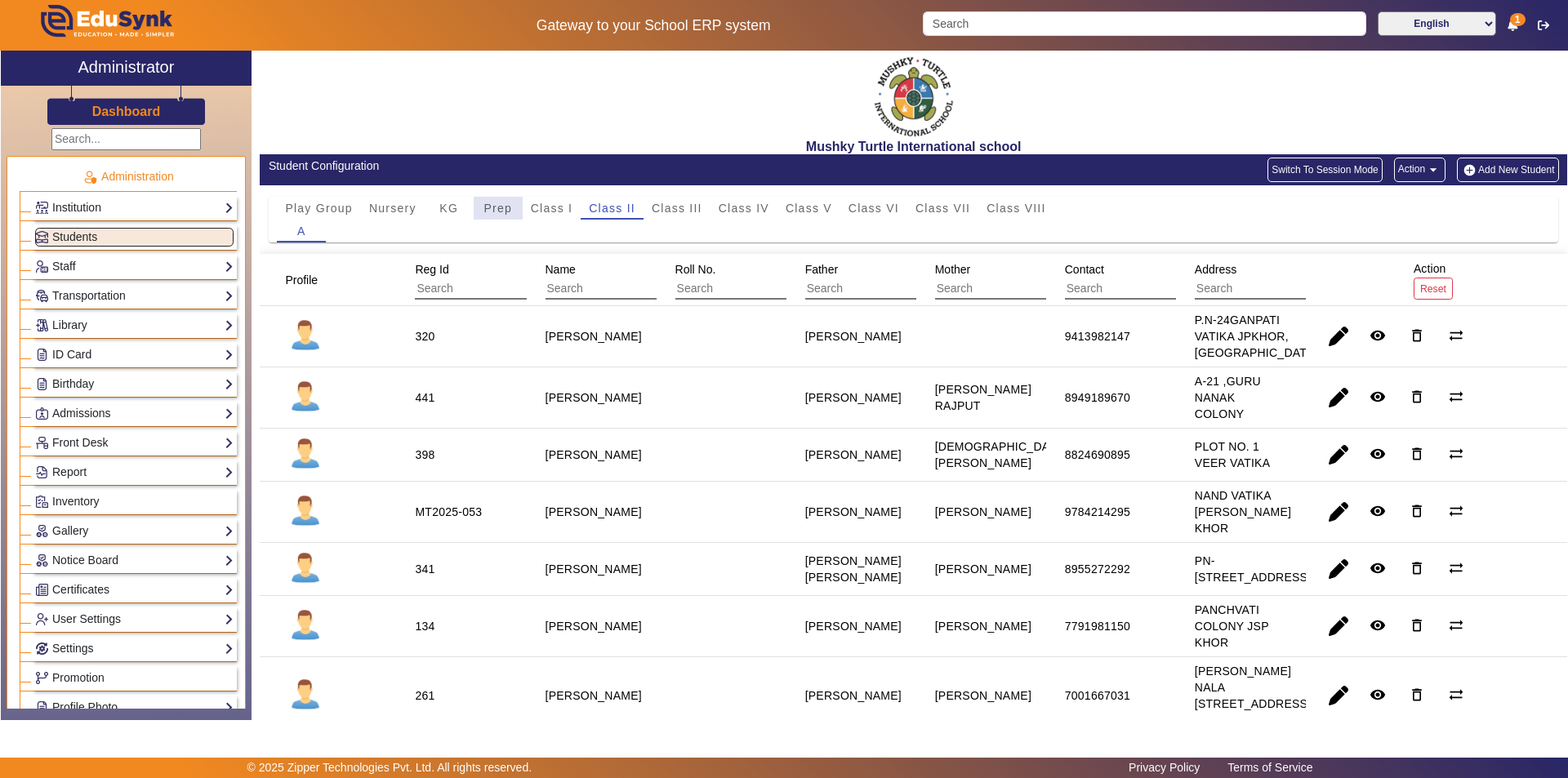
click at [489, 200] on span "Prep" at bounding box center [498, 208] width 28 height 23
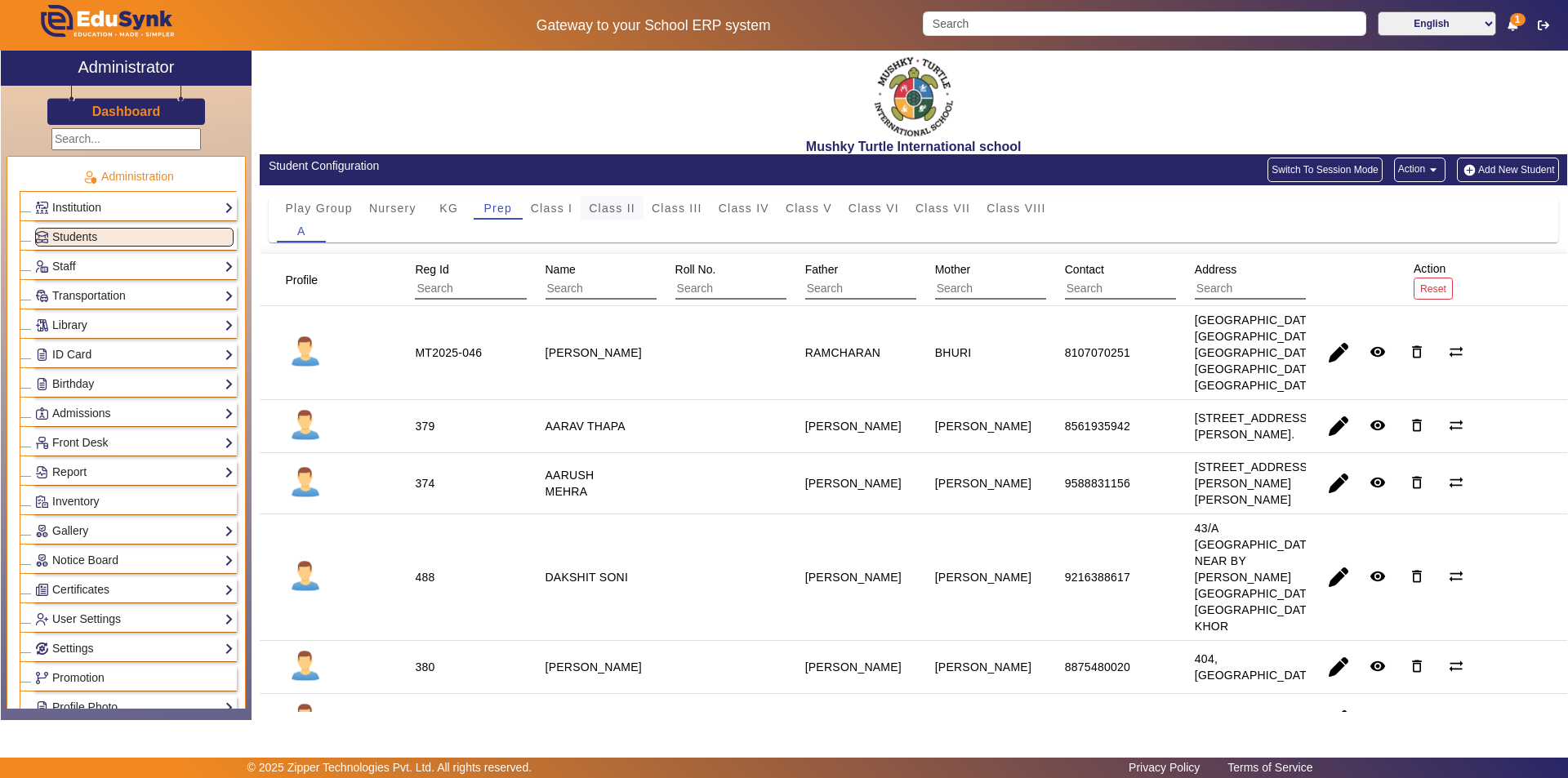
click at [624, 211] on span "Class II" at bounding box center [612, 208] width 47 height 11
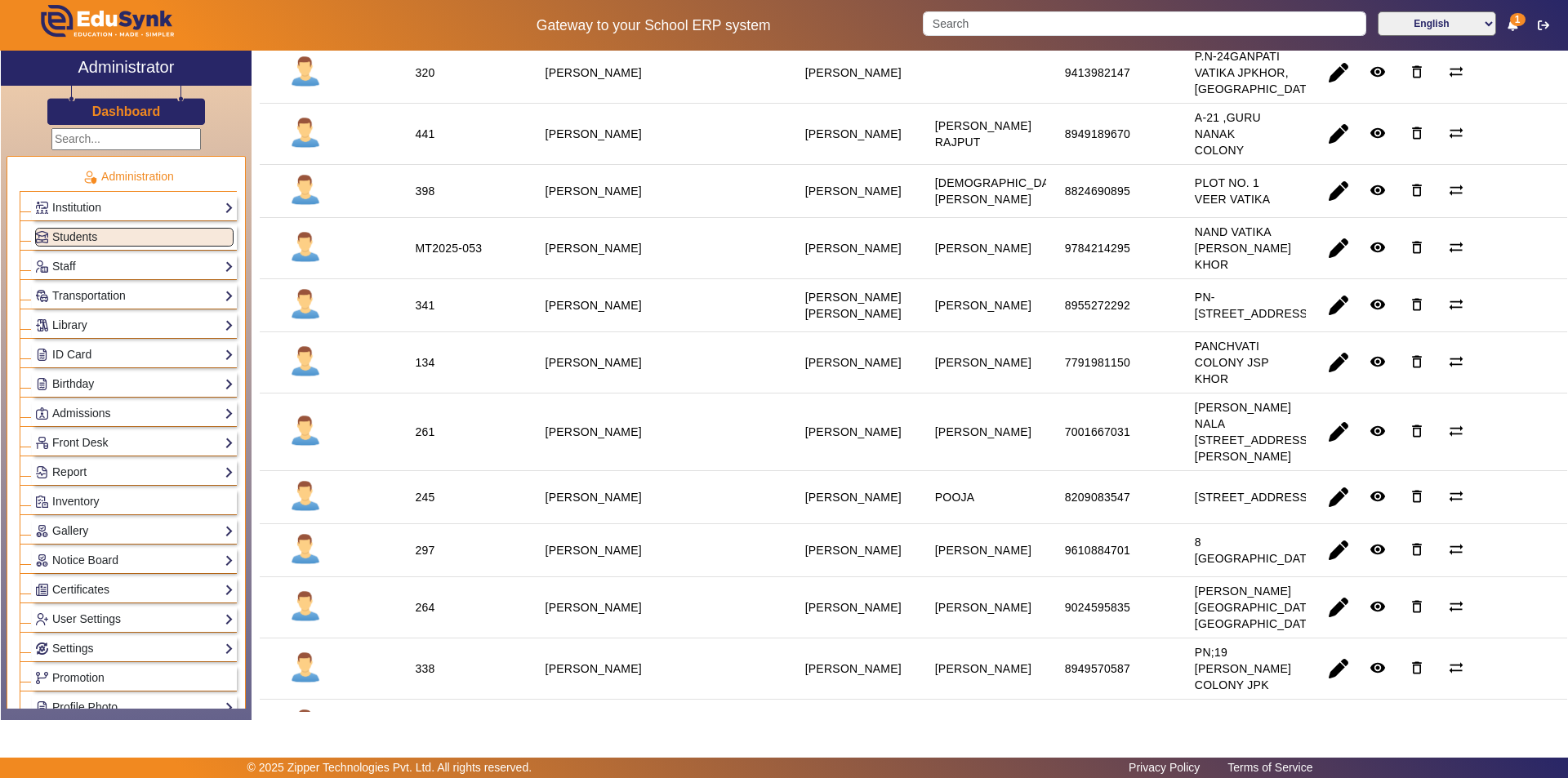
scroll to position [326, 0]
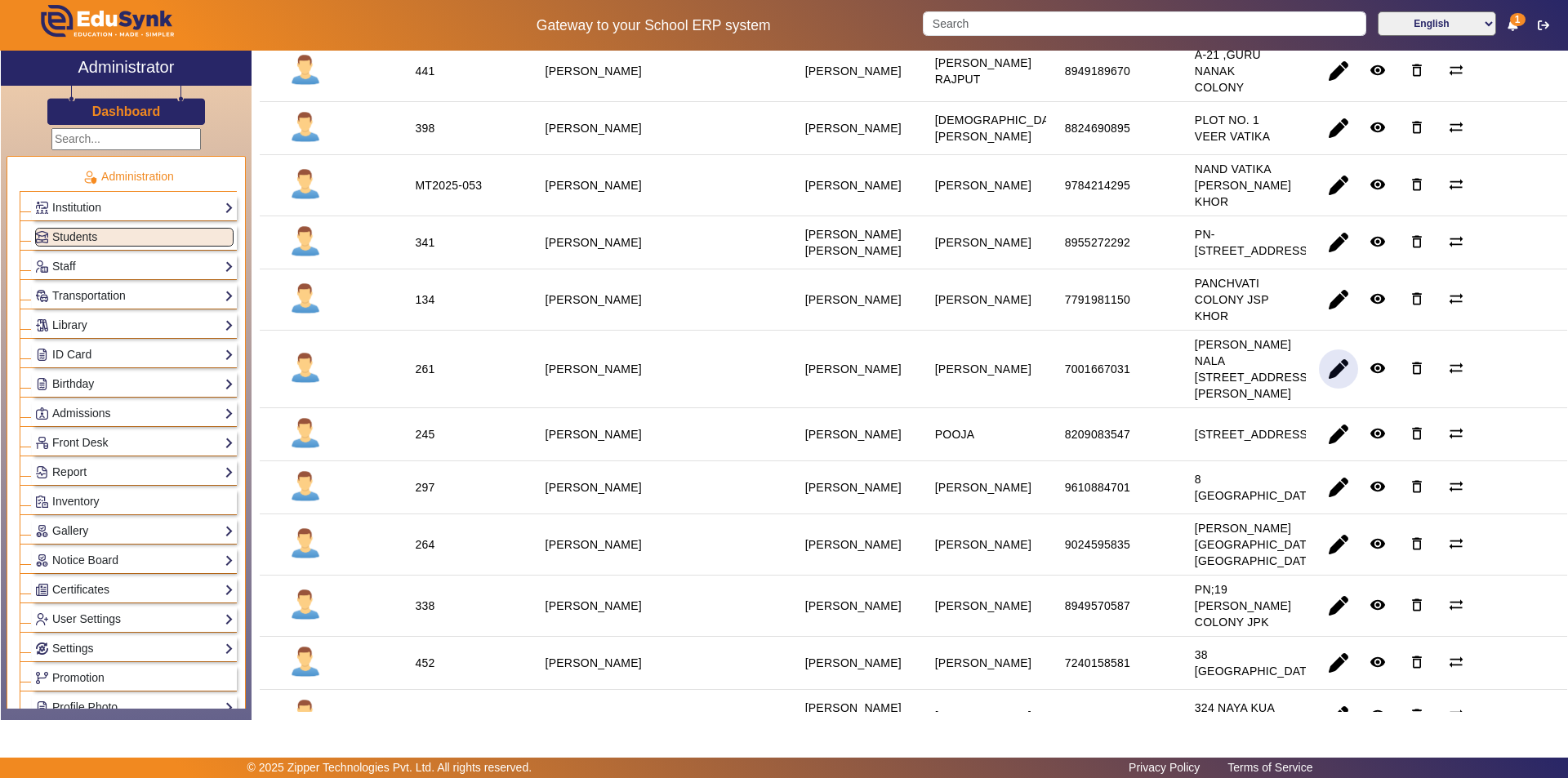
click at [1332, 389] on span "button" at bounding box center [1338, 368] width 39 height 39
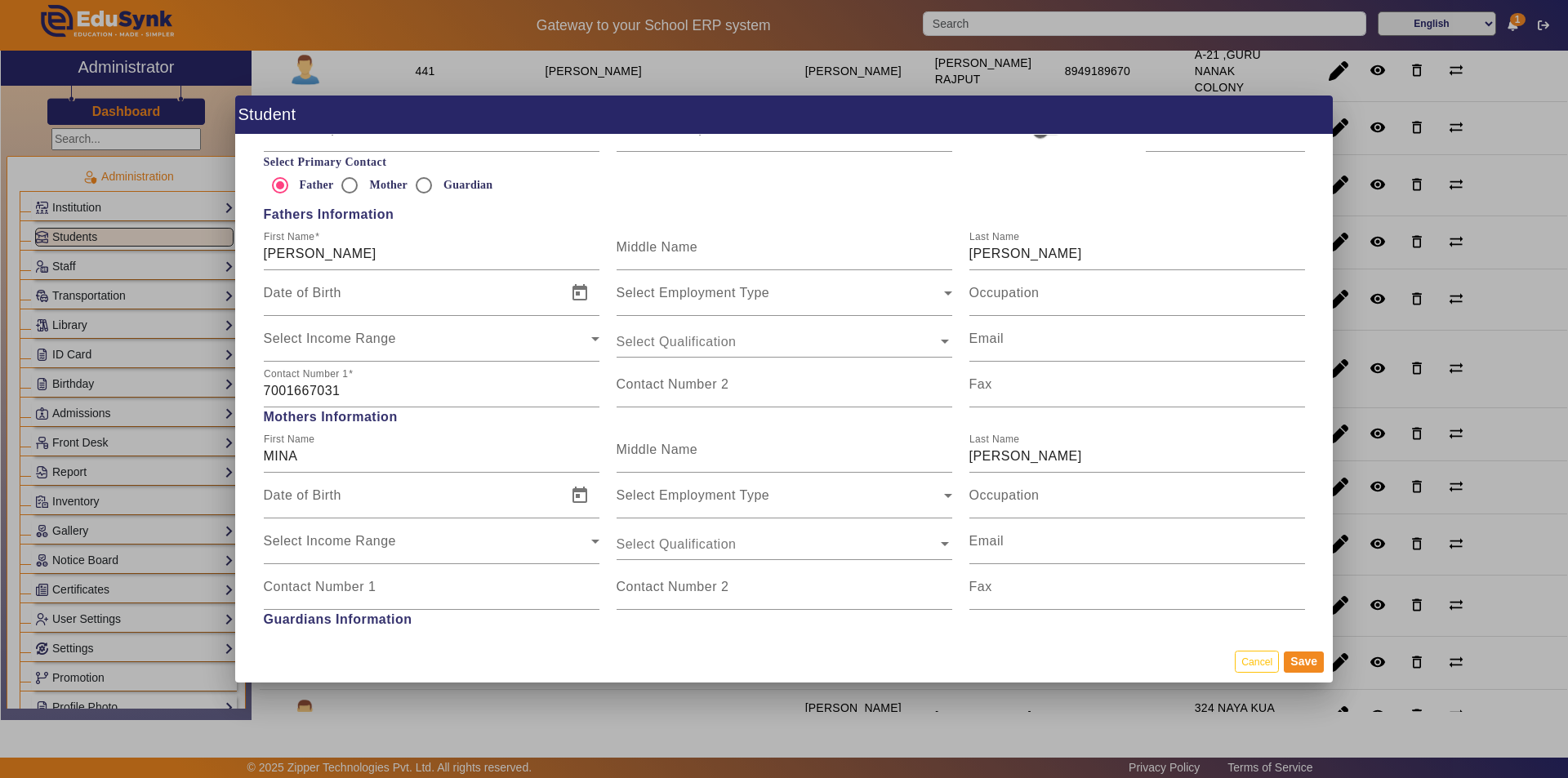
scroll to position [1144, 0]
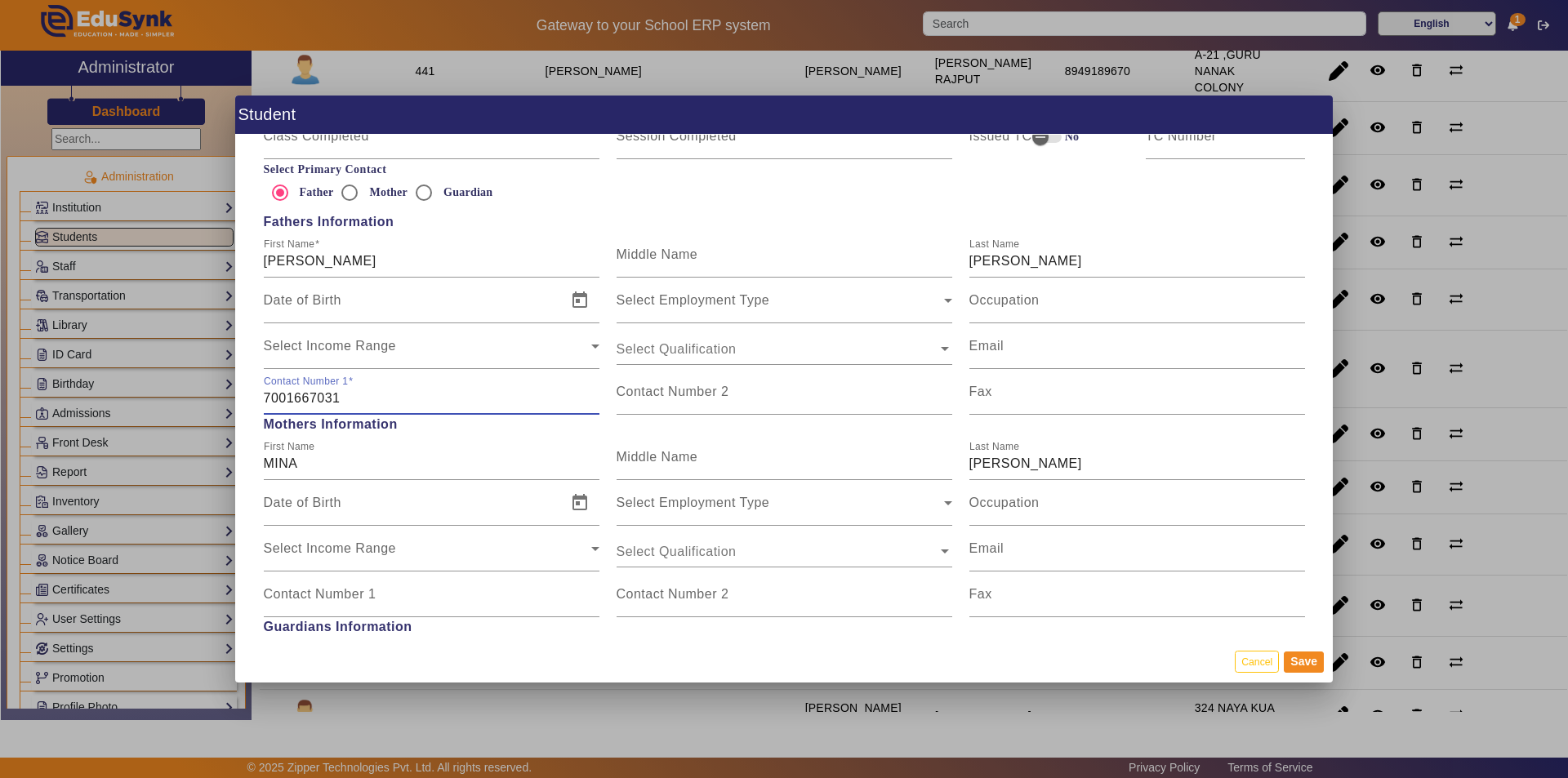
drag, startPoint x: 345, startPoint y: 400, endPoint x: 170, endPoint y: 396, distance: 175.0
click at [170, 396] on div "Student Personal Information First Name [PERSON_NAME] Middle Name Last Name [PE…" at bounding box center [784, 389] width 1568 height 778
drag, startPoint x: 344, startPoint y: 400, endPoint x: 221, endPoint y: 395, distance: 123.1
click at [231, 398] on div "Student Personal Information First Name [PERSON_NAME] Middle Name Last Name [PE…" at bounding box center [784, 389] width 1568 height 778
type input "7339957849"
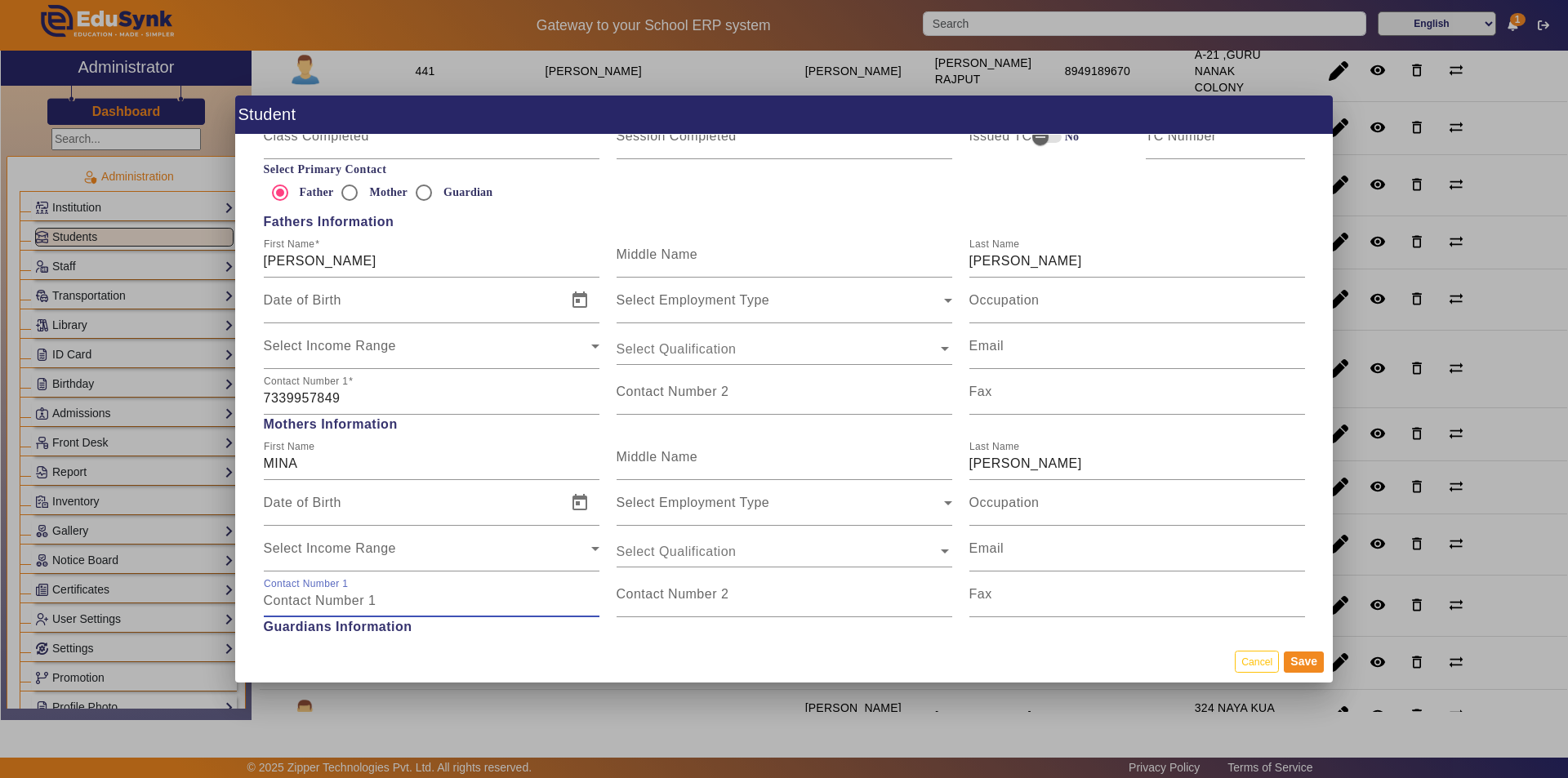
click at [442, 596] on input "Contact Number 1" at bounding box center [432, 600] width 335 height 19
click at [1296, 657] on button "Save" at bounding box center [1304, 662] width 40 height 21
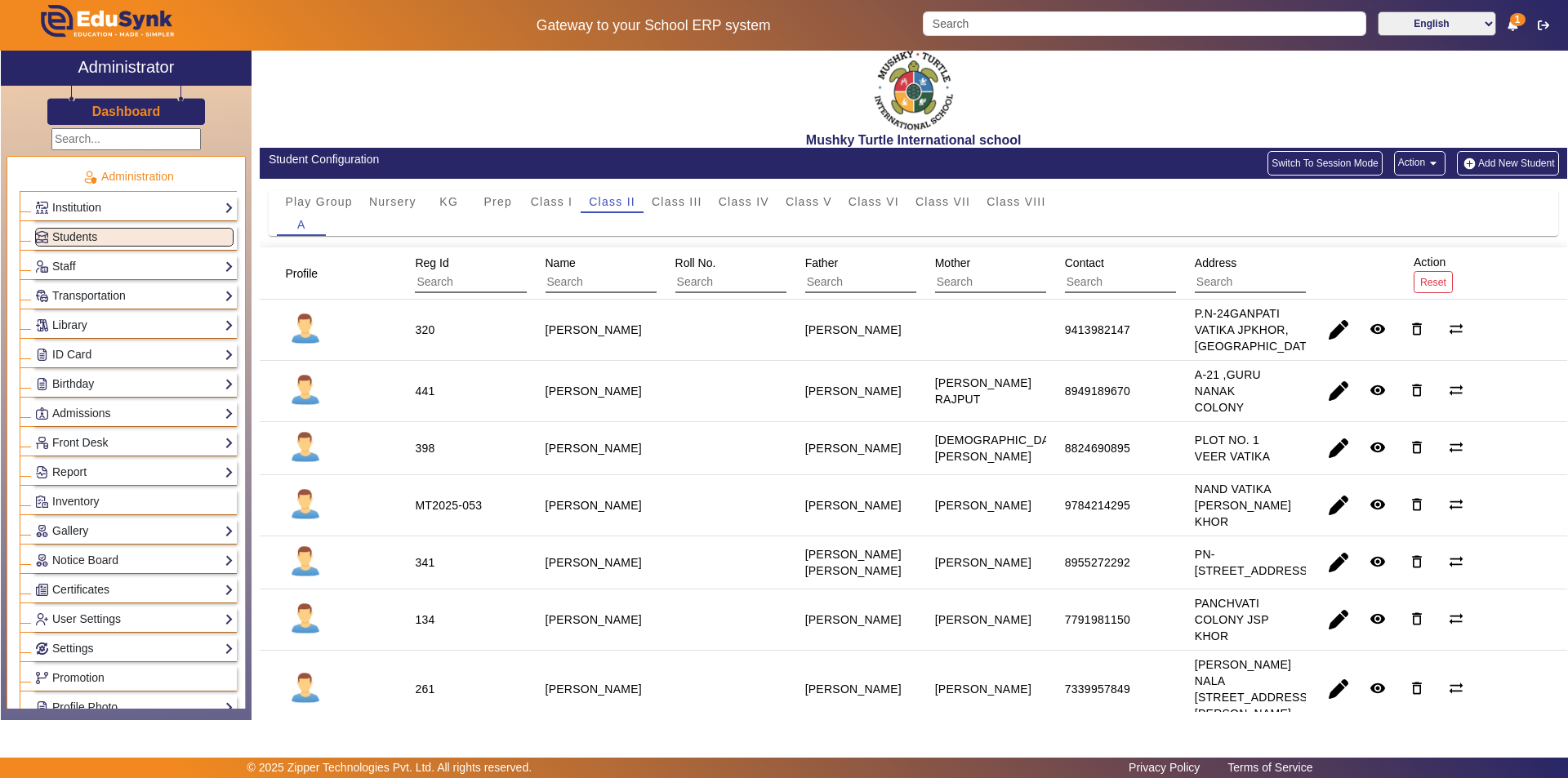
scroll to position [0, 0]
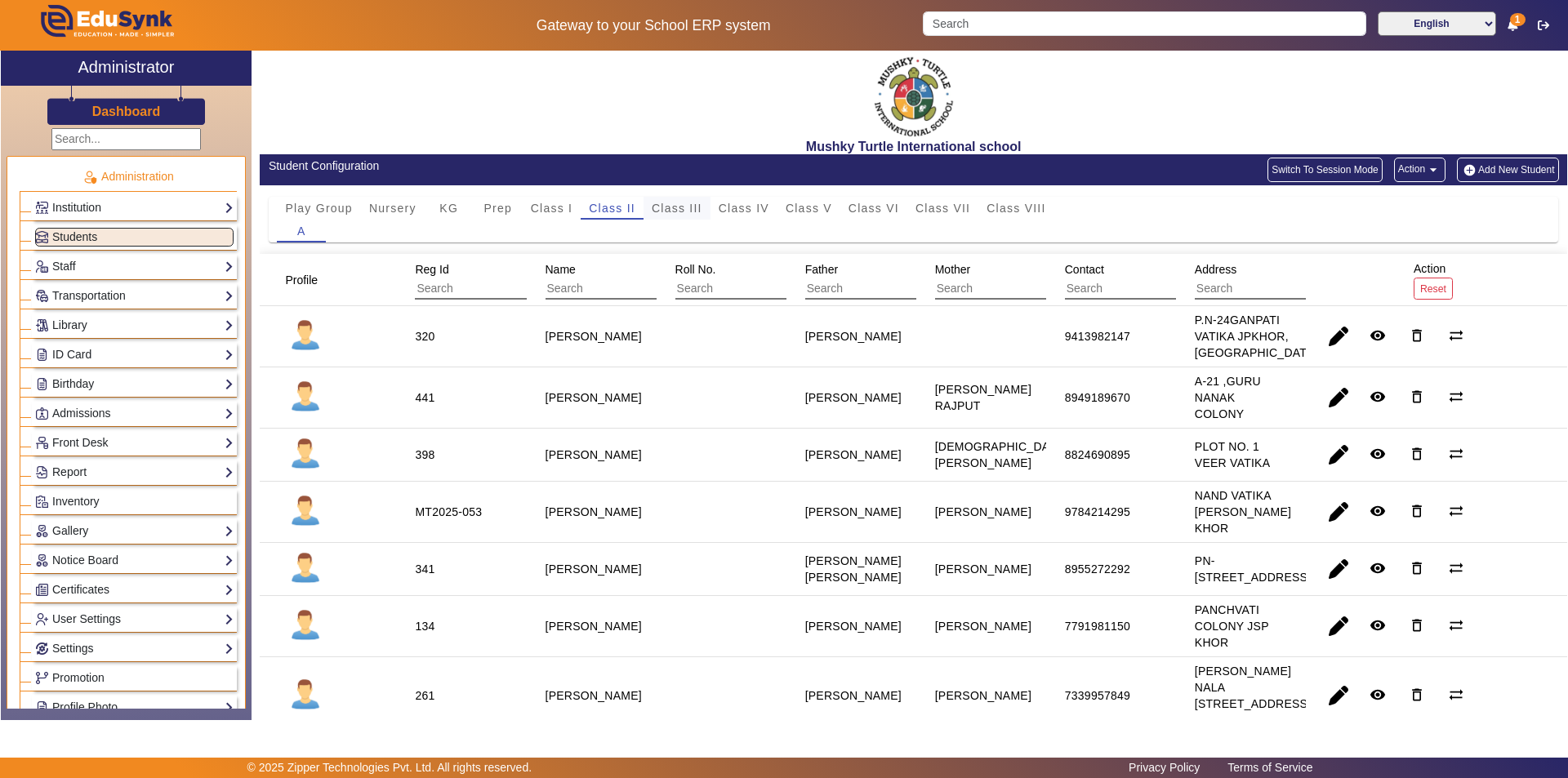
click at [663, 204] on span "Class III" at bounding box center [676, 208] width 50 height 11
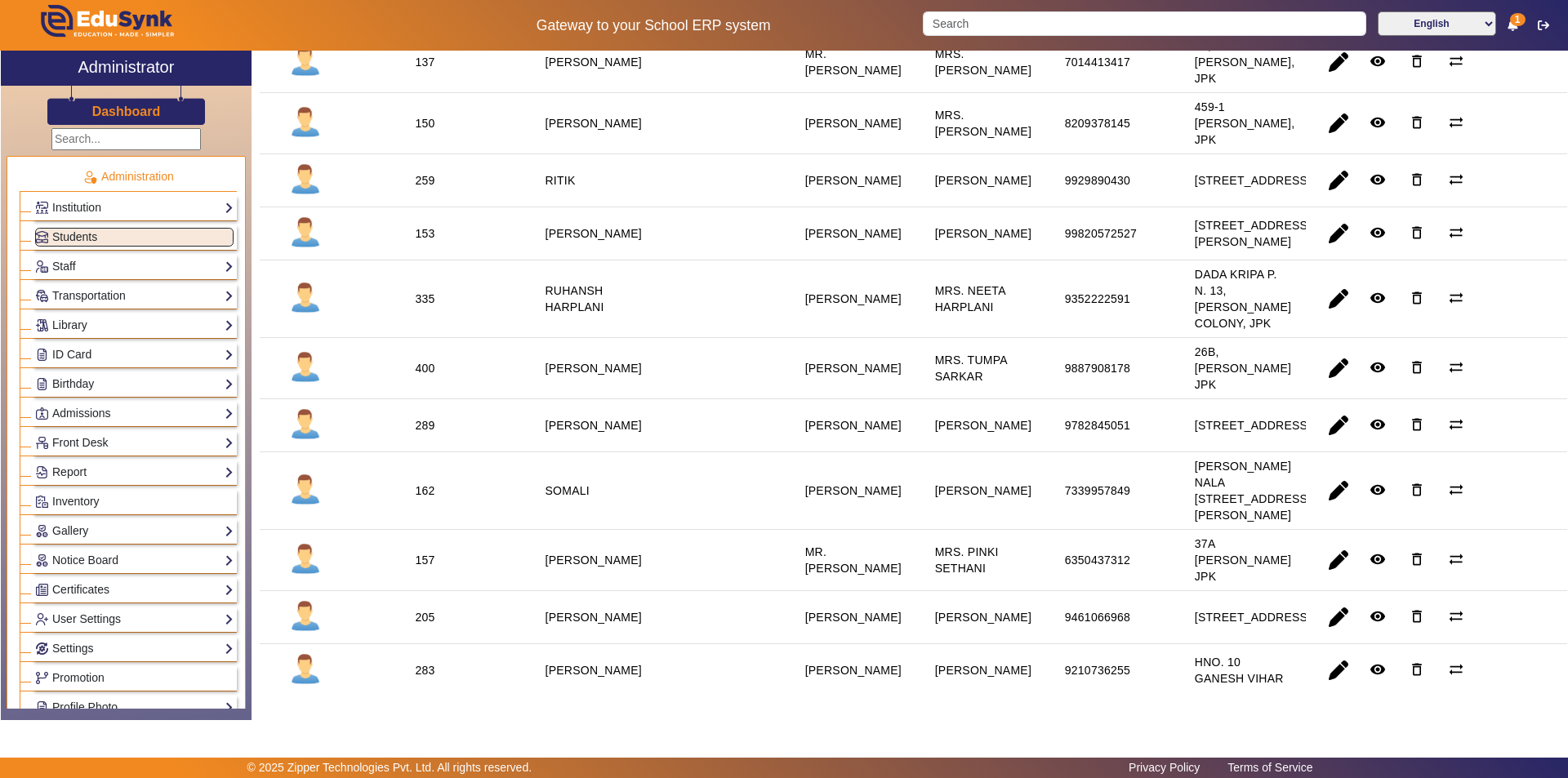
scroll to position [1470, 0]
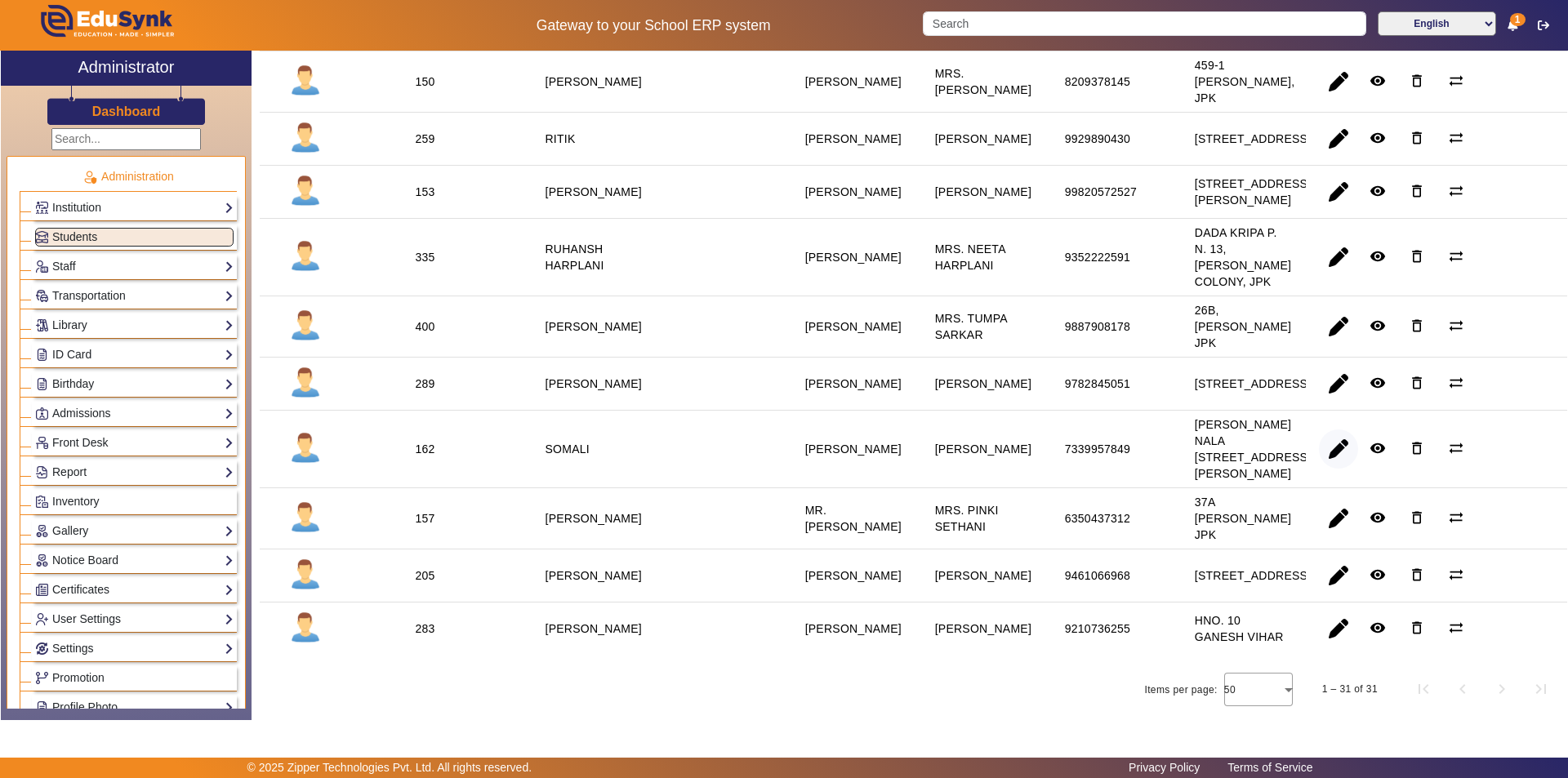
click at [1331, 469] on span "button" at bounding box center [1338, 449] width 39 height 39
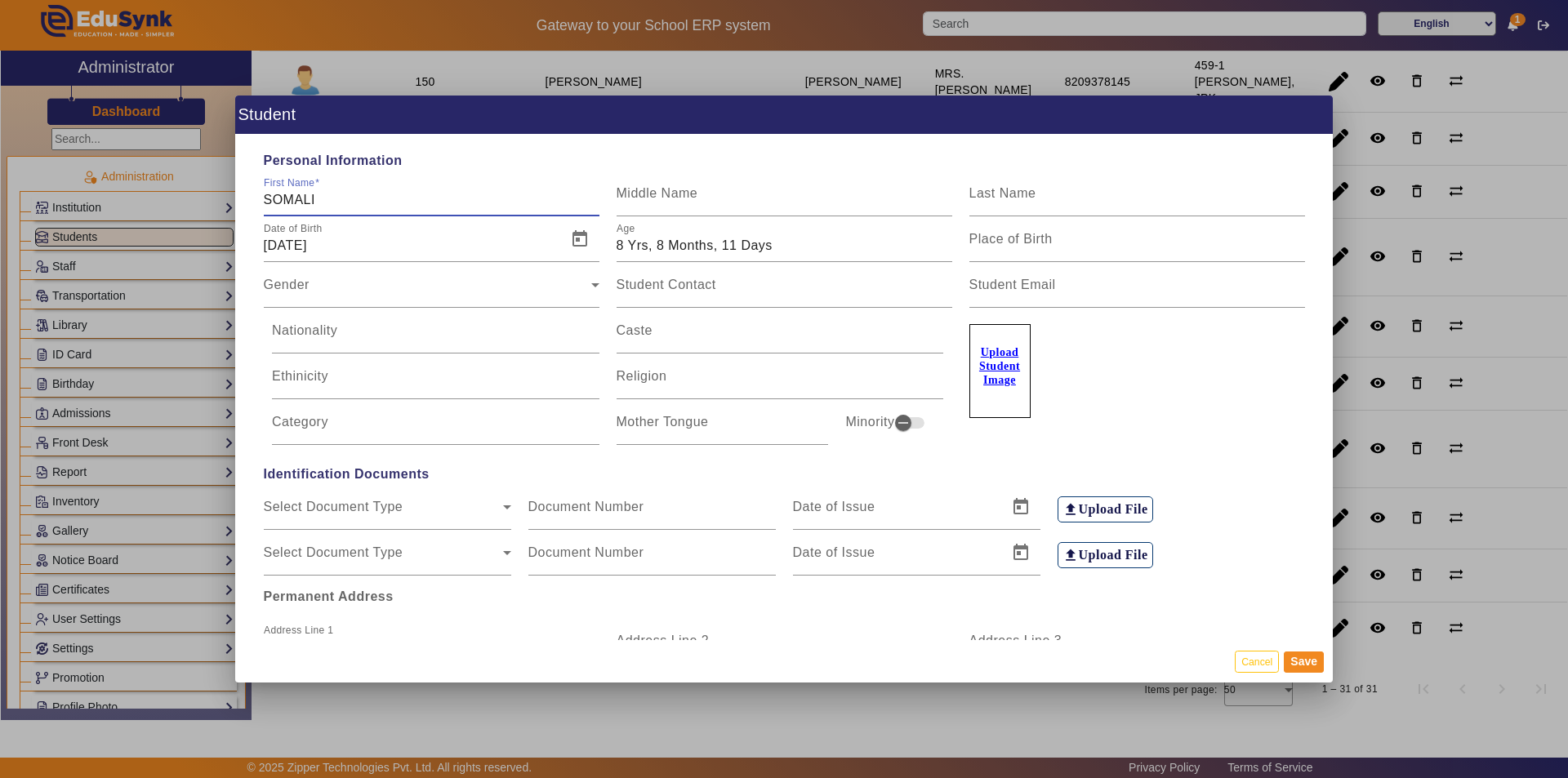
click at [334, 202] on input "SOMALI" at bounding box center [432, 200] width 335 height 19
click at [287, 199] on input "SOMALI" at bounding box center [432, 200] width 335 height 19
click at [313, 201] on input "[PERSON_NAME]" at bounding box center [432, 200] width 335 height 19
click at [438, 199] on input "[PERSON_NAME]" at bounding box center [432, 200] width 335 height 19
type input "[PERSON_NAME]"
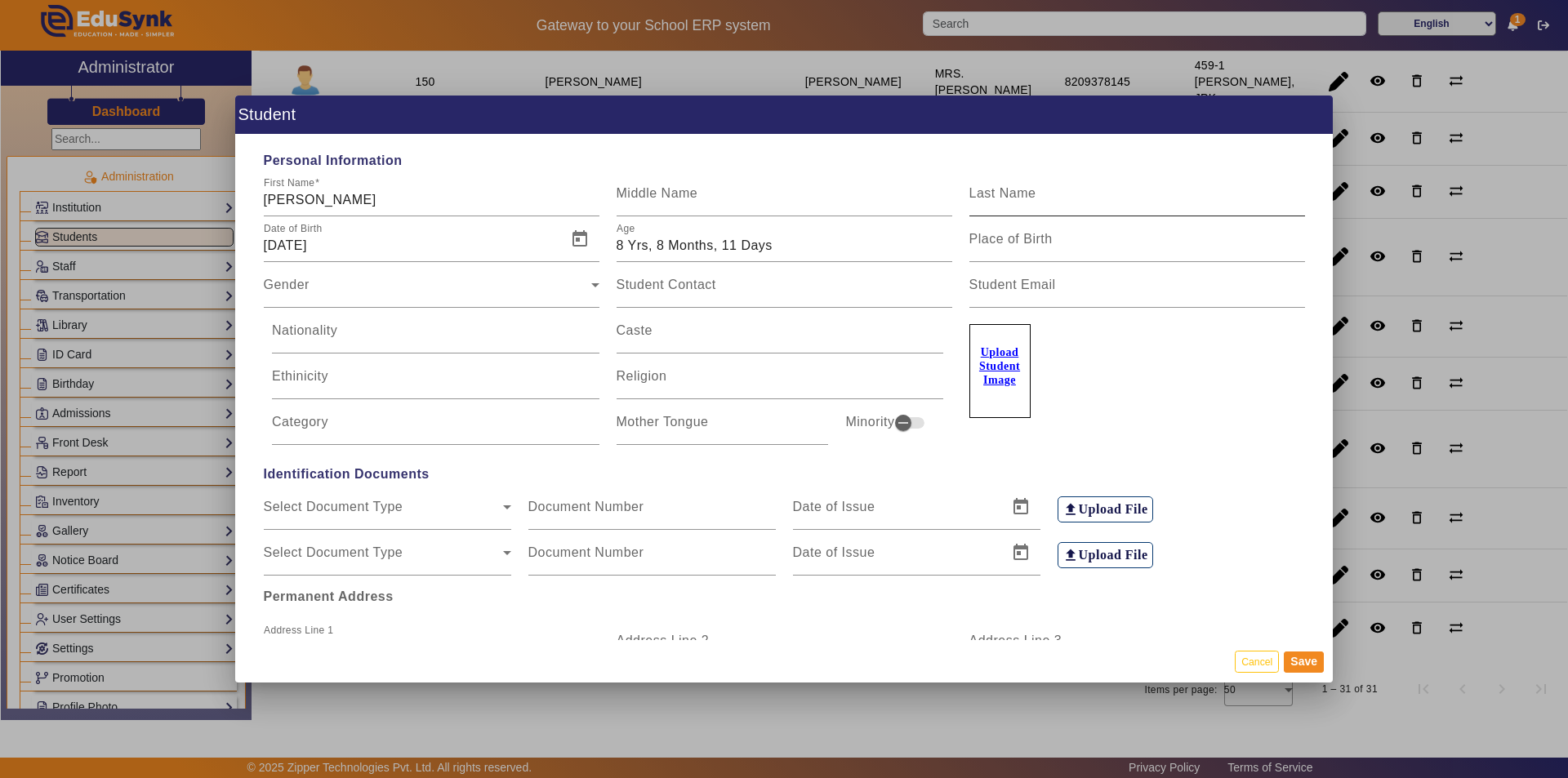
click at [994, 195] on mat-label "Last Name" at bounding box center [1003, 192] width 67 height 14
click at [994, 195] on input "Last Name" at bounding box center [1137, 200] width 335 height 19
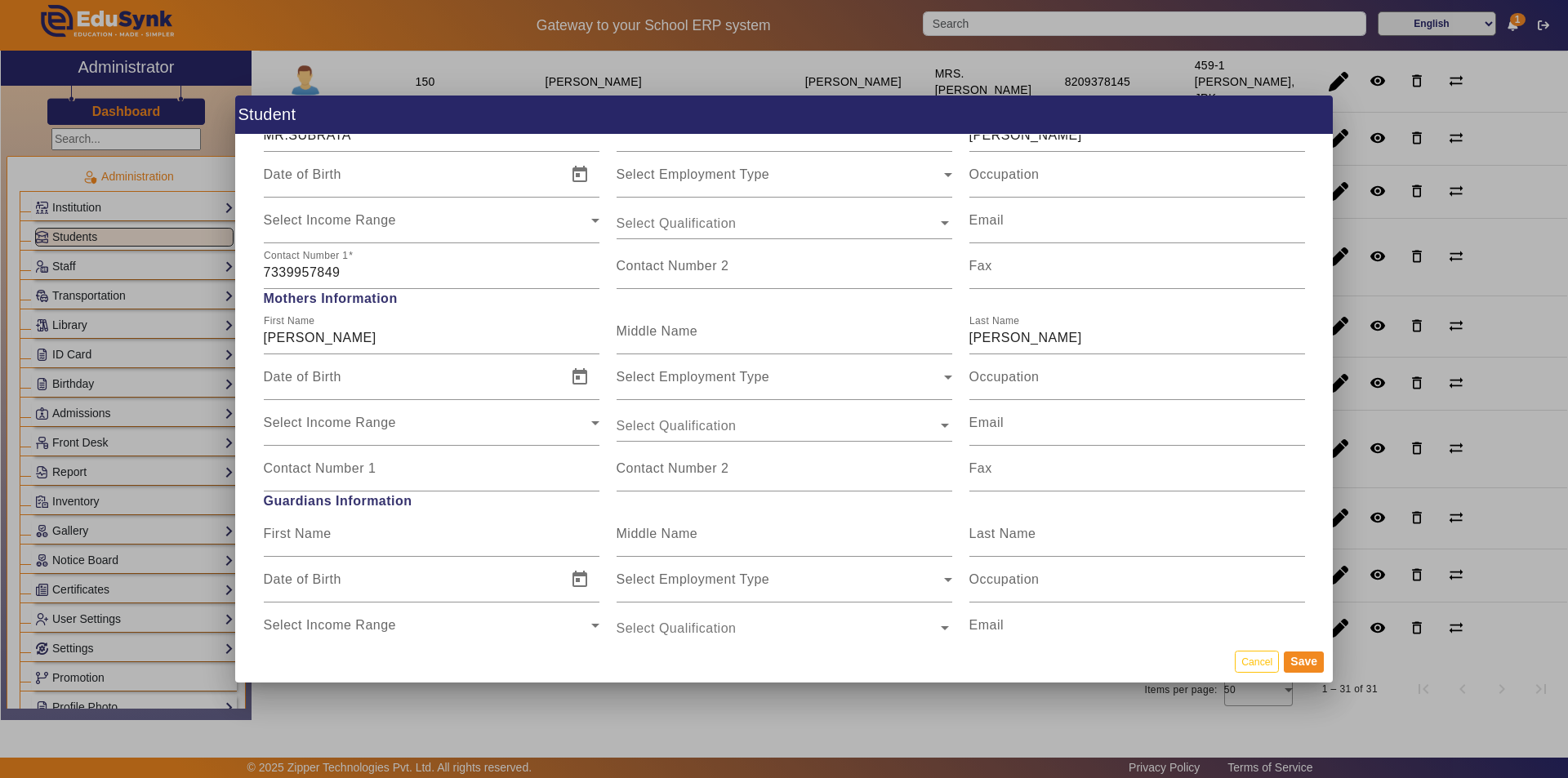
scroll to position [1307, 0]
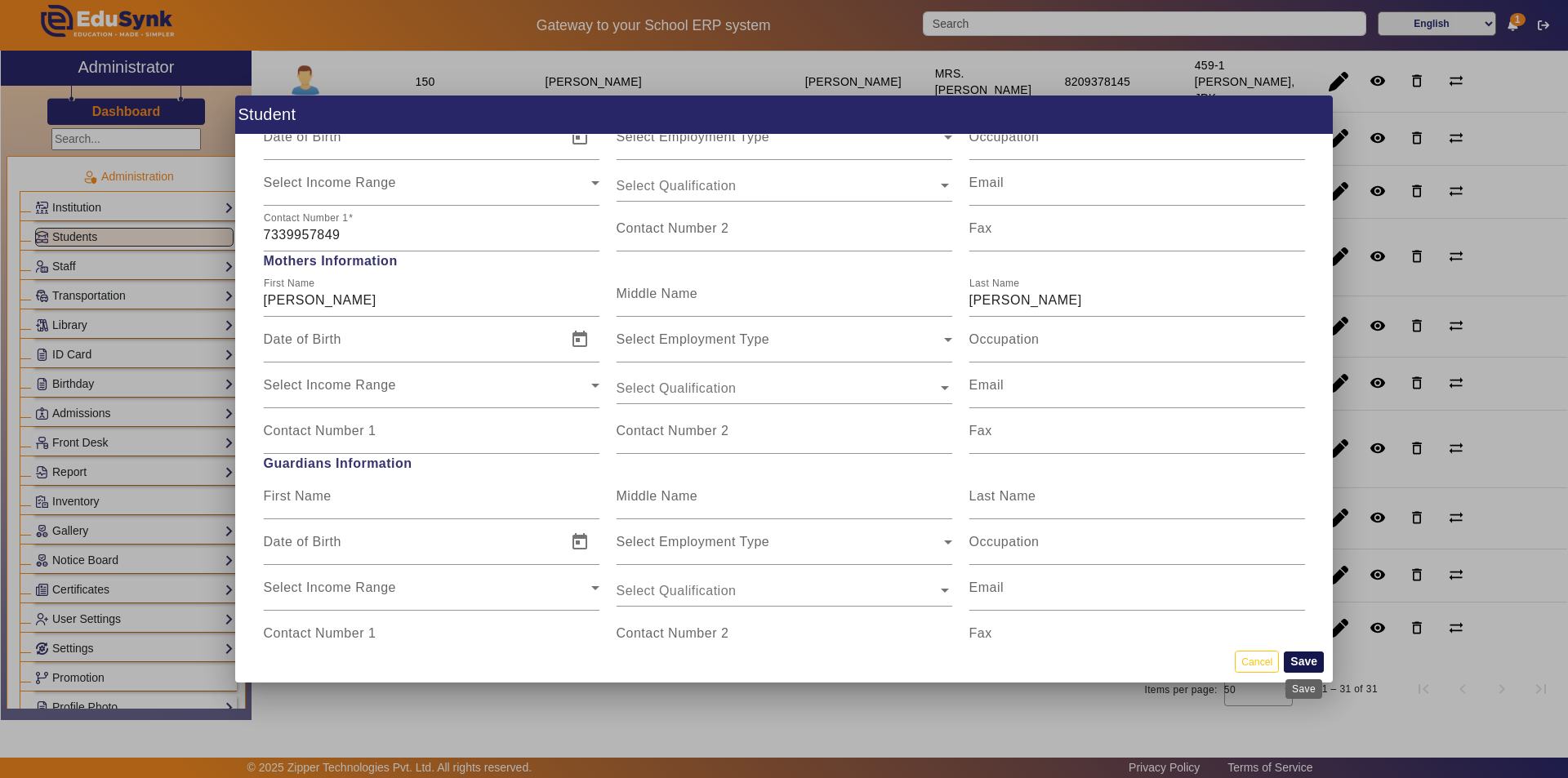
type input "[PERSON_NAME]"
click at [1294, 664] on button "Save" at bounding box center [1304, 662] width 40 height 21
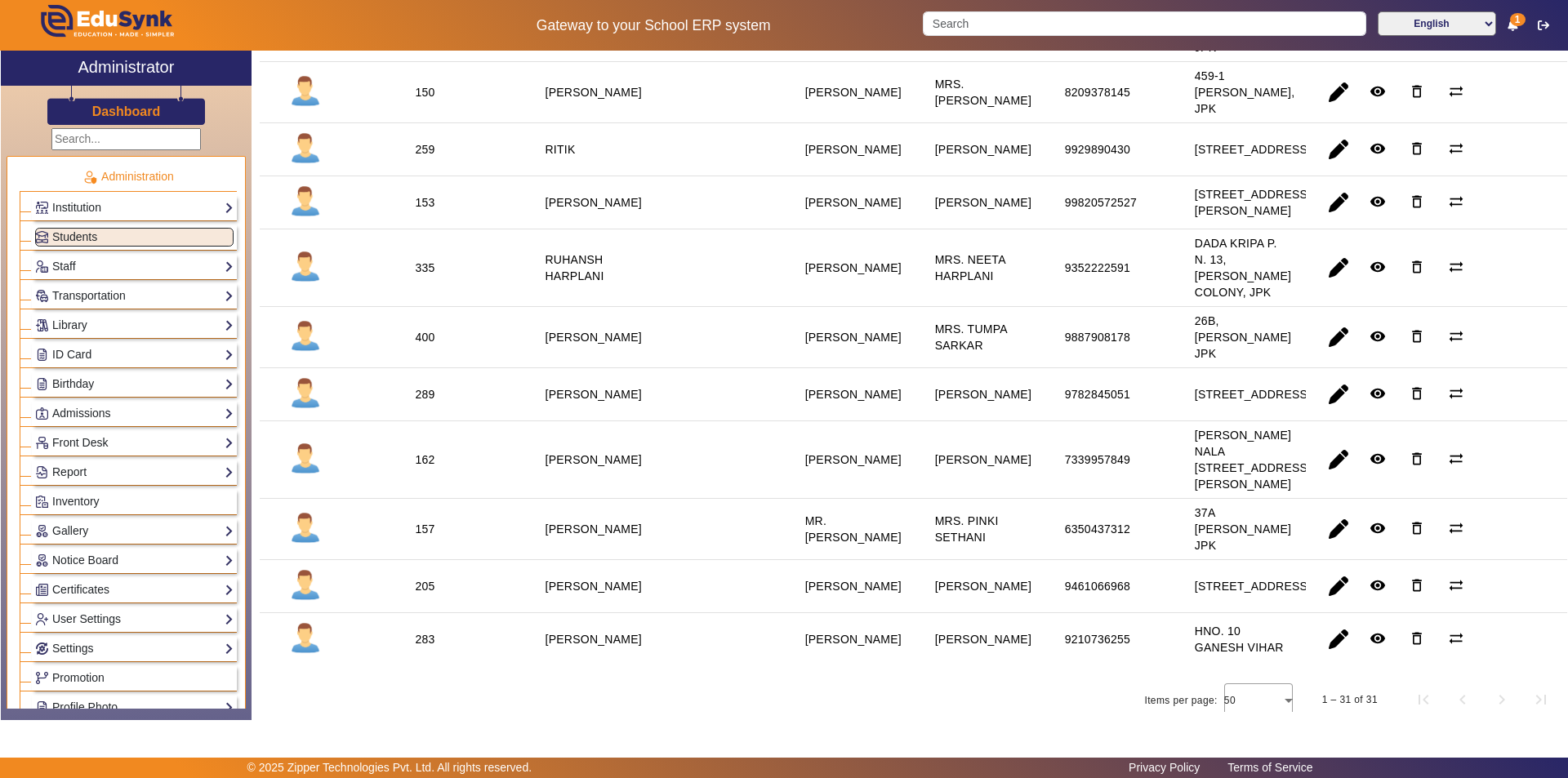
scroll to position [1551, 0]
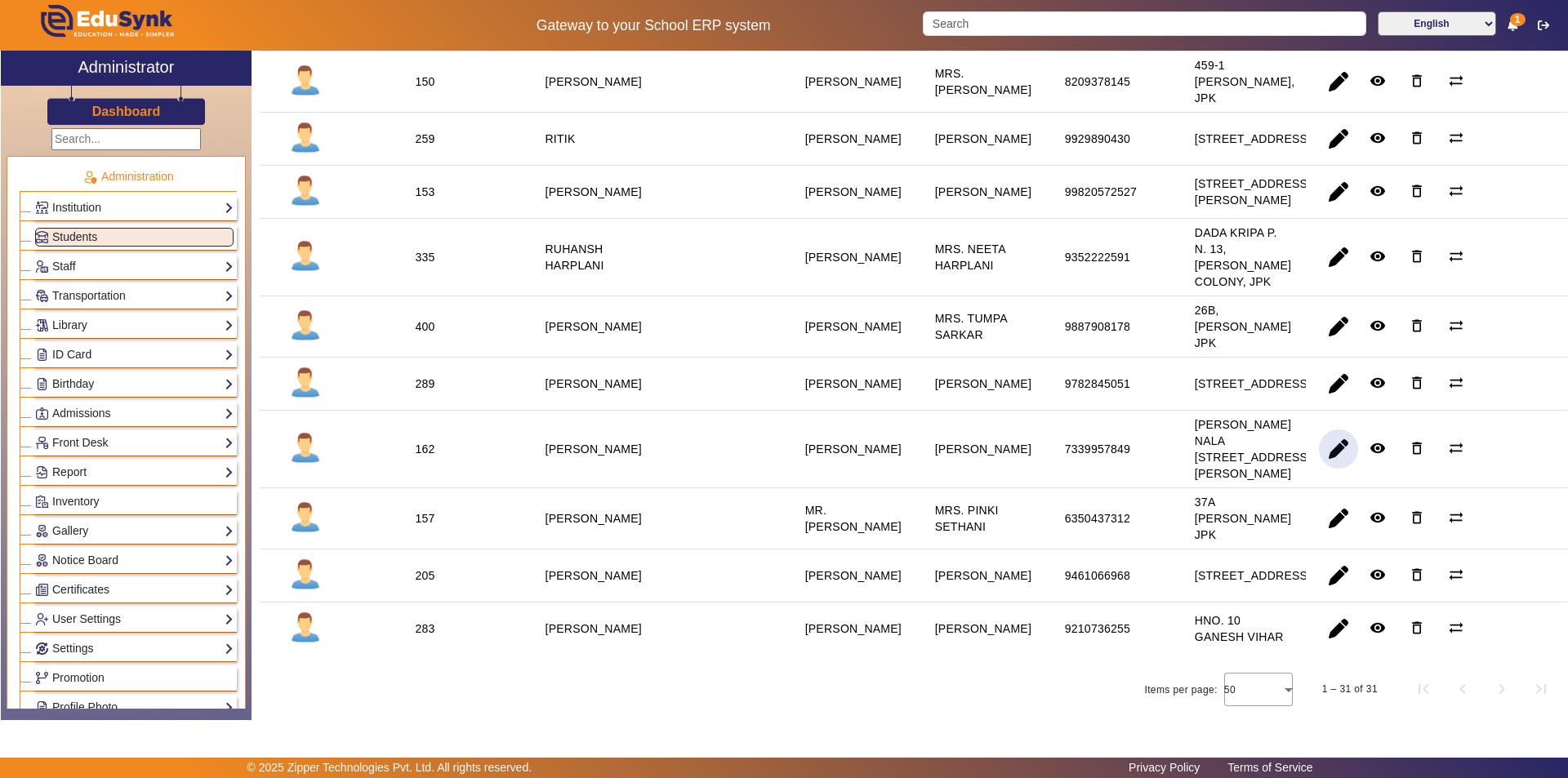
click at [1327, 469] on span "button" at bounding box center [1338, 449] width 39 height 39
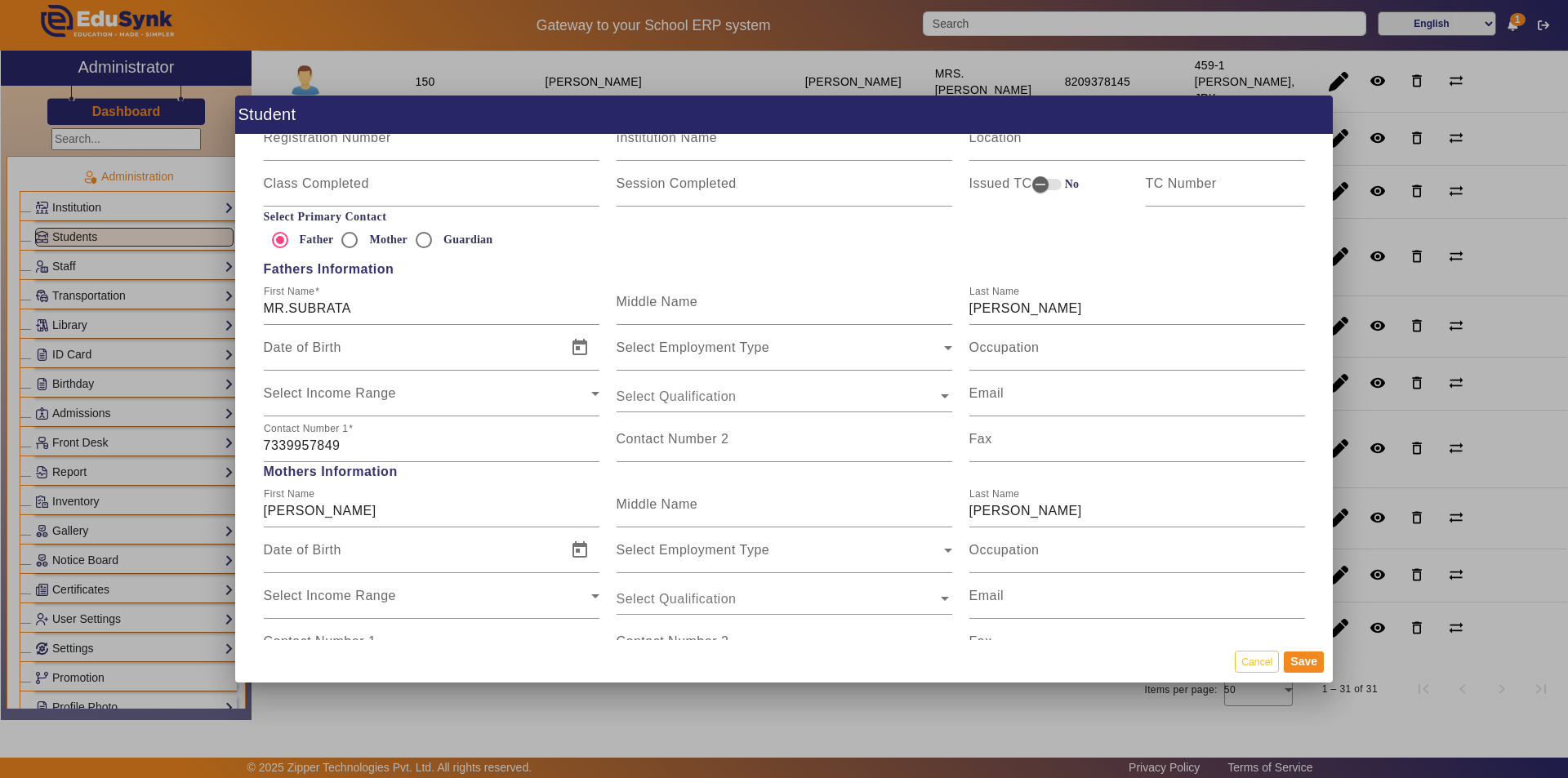
scroll to position [1144, 0]
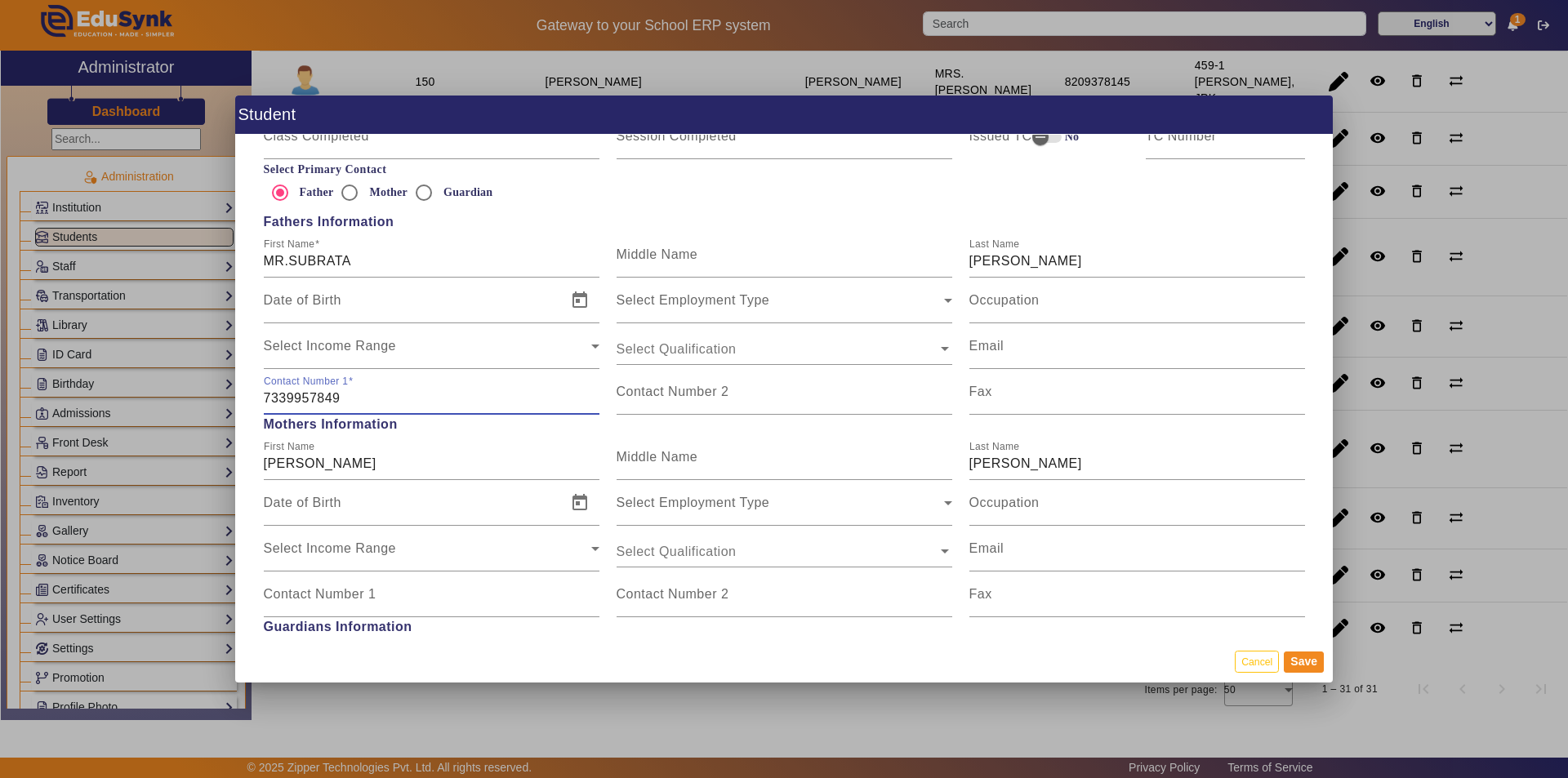
drag, startPoint x: 346, startPoint y: 400, endPoint x: 258, endPoint y: 409, distance: 88.5
click at [258, 409] on div "Contact Number [PHONE_NUMBER]" at bounding box center [431, 392] width 353 height 46
click at [364, 597] on mat-label "Contact Number 1" at bounding box center [320, 594] width 113 height 14
click at [364, 597] on input "Contact Number 1" at bounding box center [432, 600] width 335 height 19
paste input "7339957849"
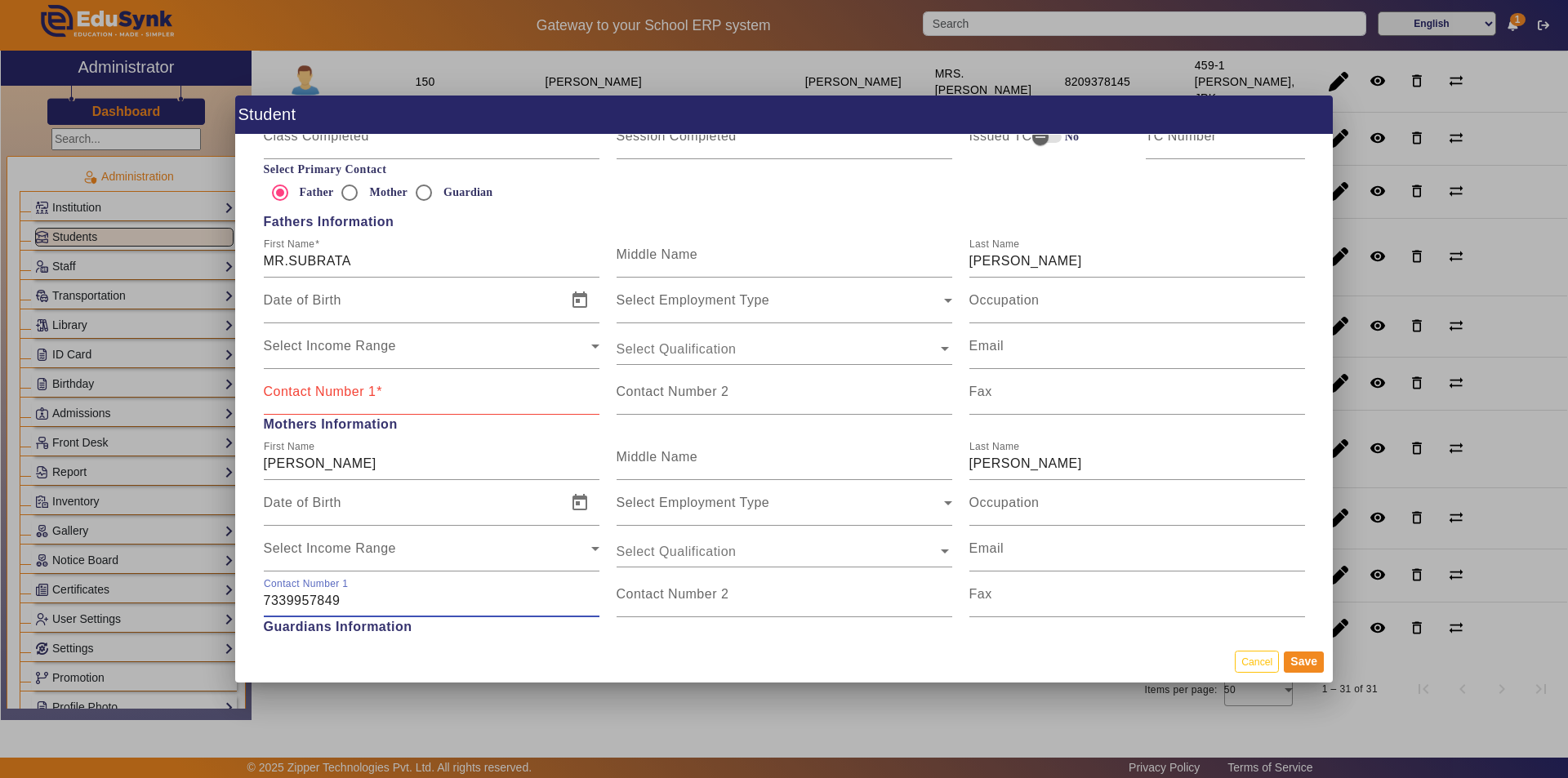
type input "7339957849"
click at [334, 402] on input "Contact Number 1" at bounding box center [432, 398] width 335 height 19
type input "9735589705"
click at [1297, 659] on button "Save" at bounding box center [1304, 662] width 40 height 21
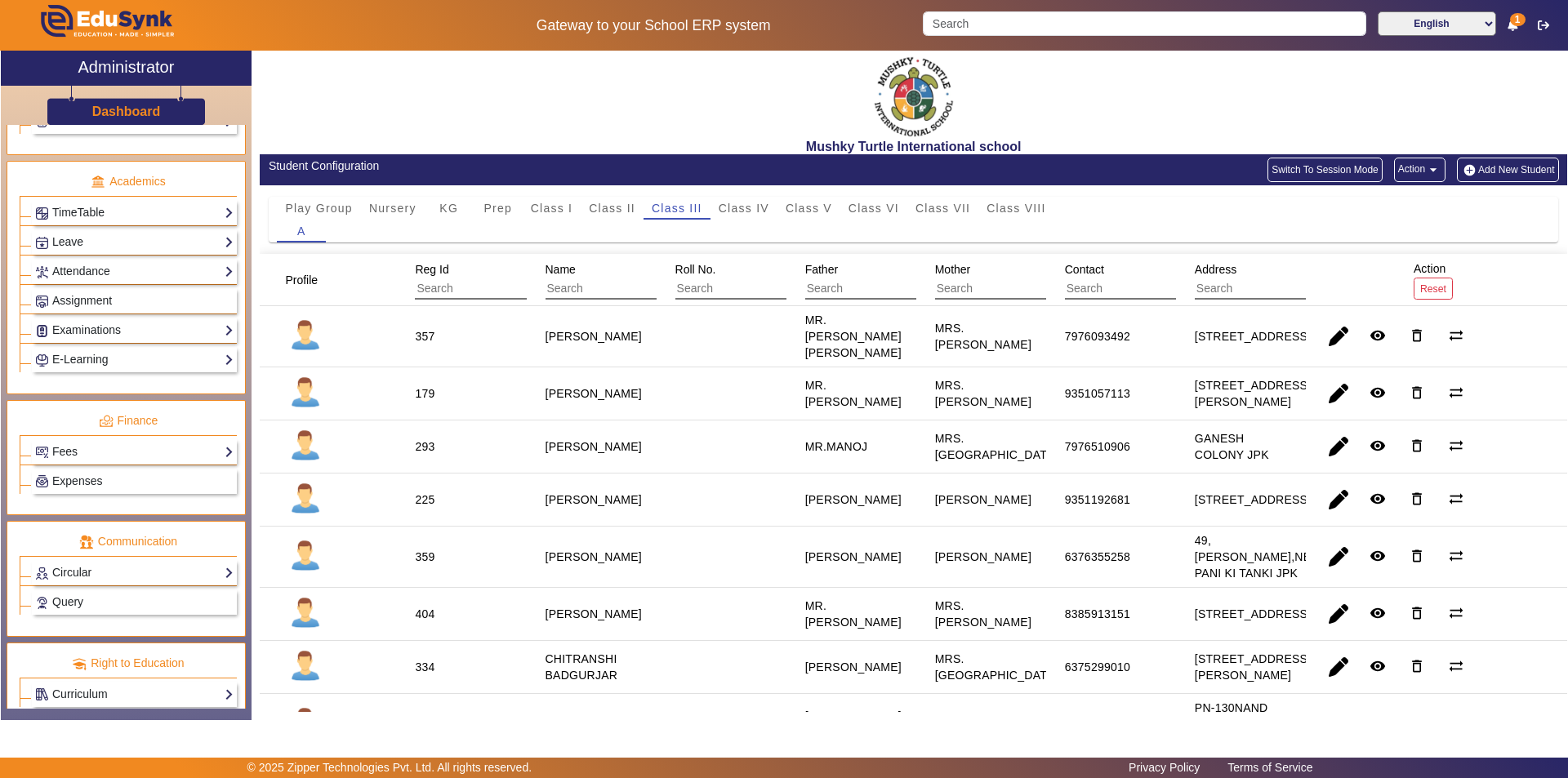
scroll to position [606, 0]
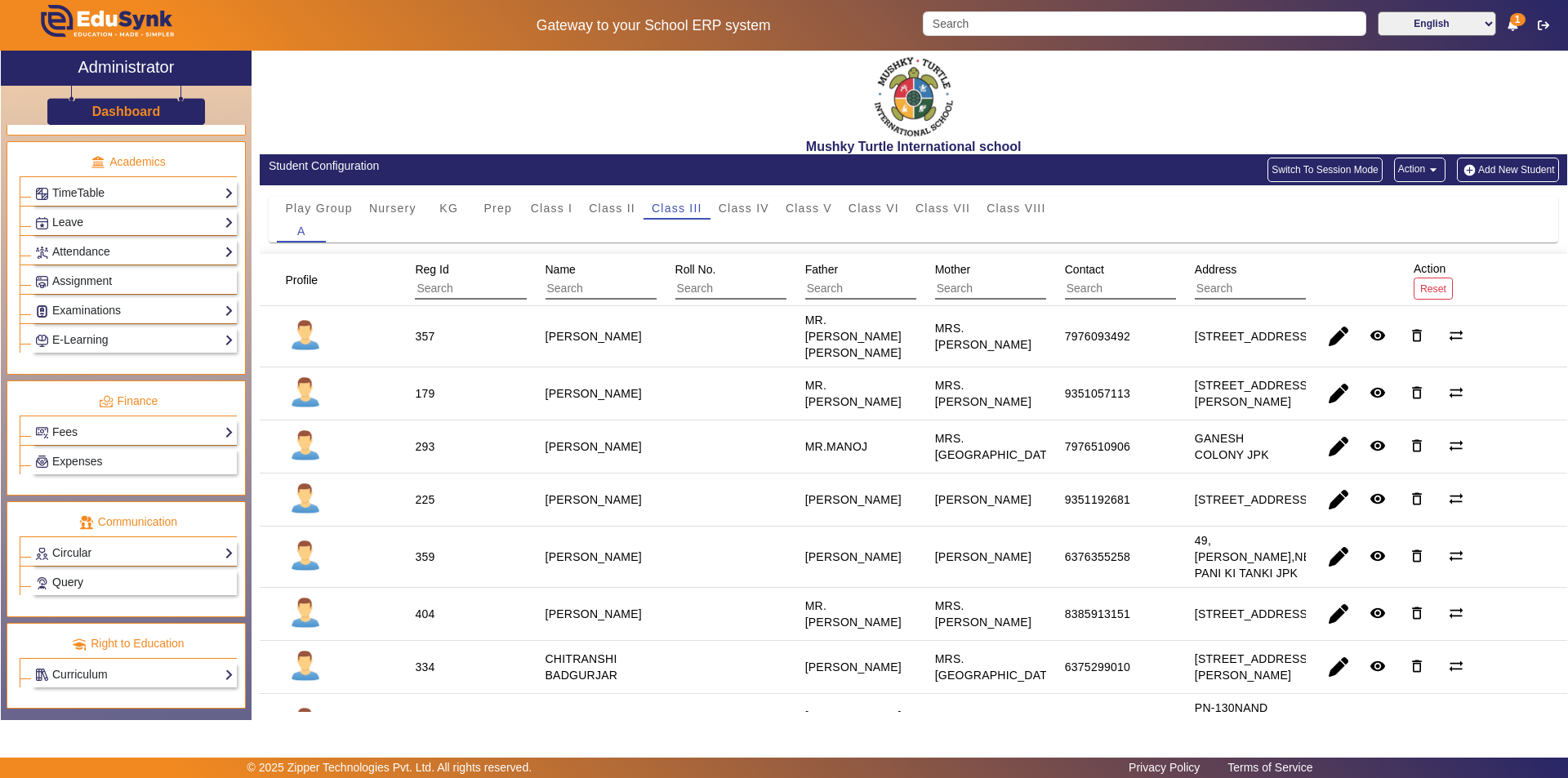
click at [92, 581] on link "Query" at bounding box center [134, 583] width 199 height 18
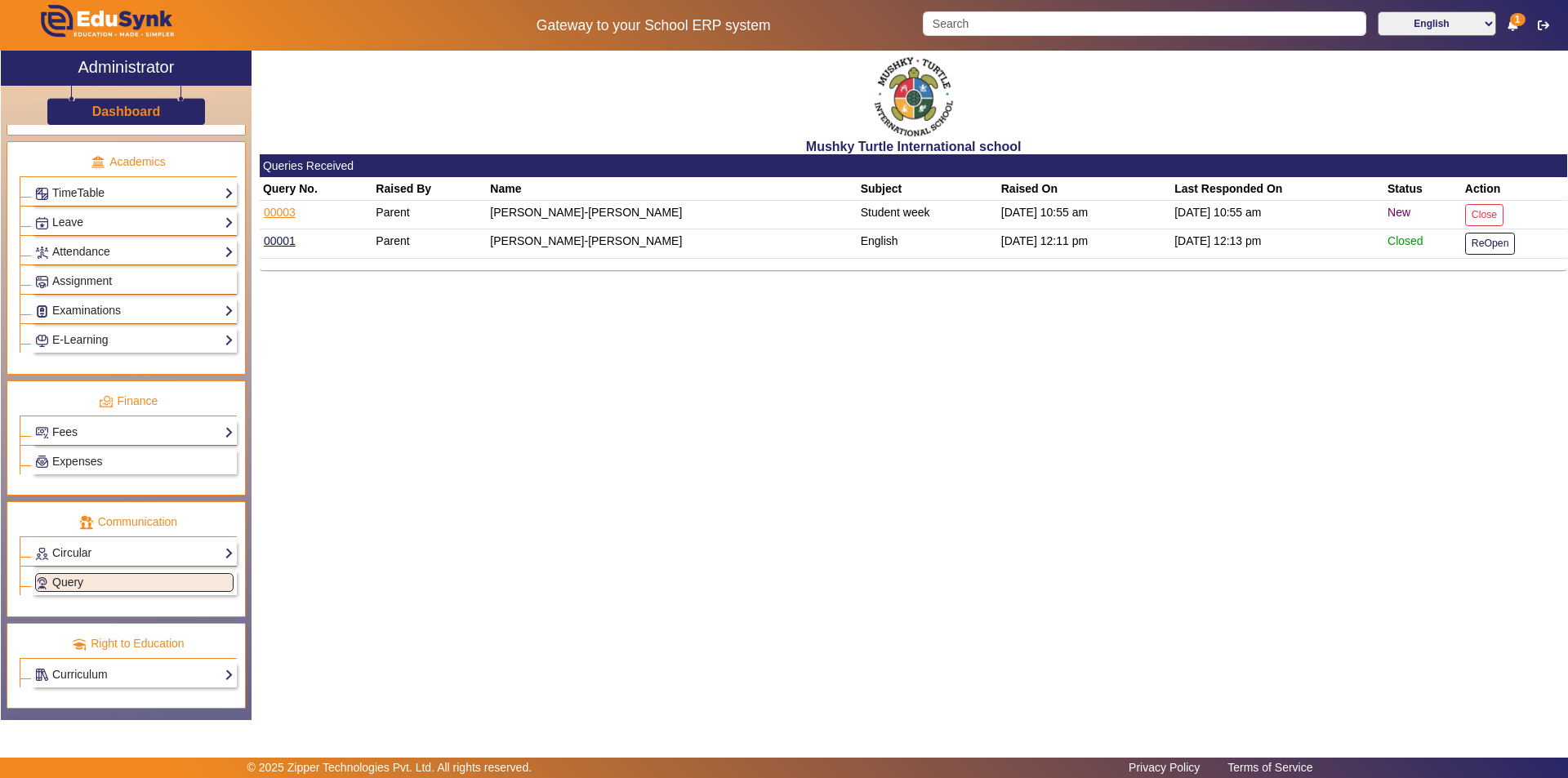
click at [274, 208] on link "00003" at bounding box center [280, 213] width 34 height 15
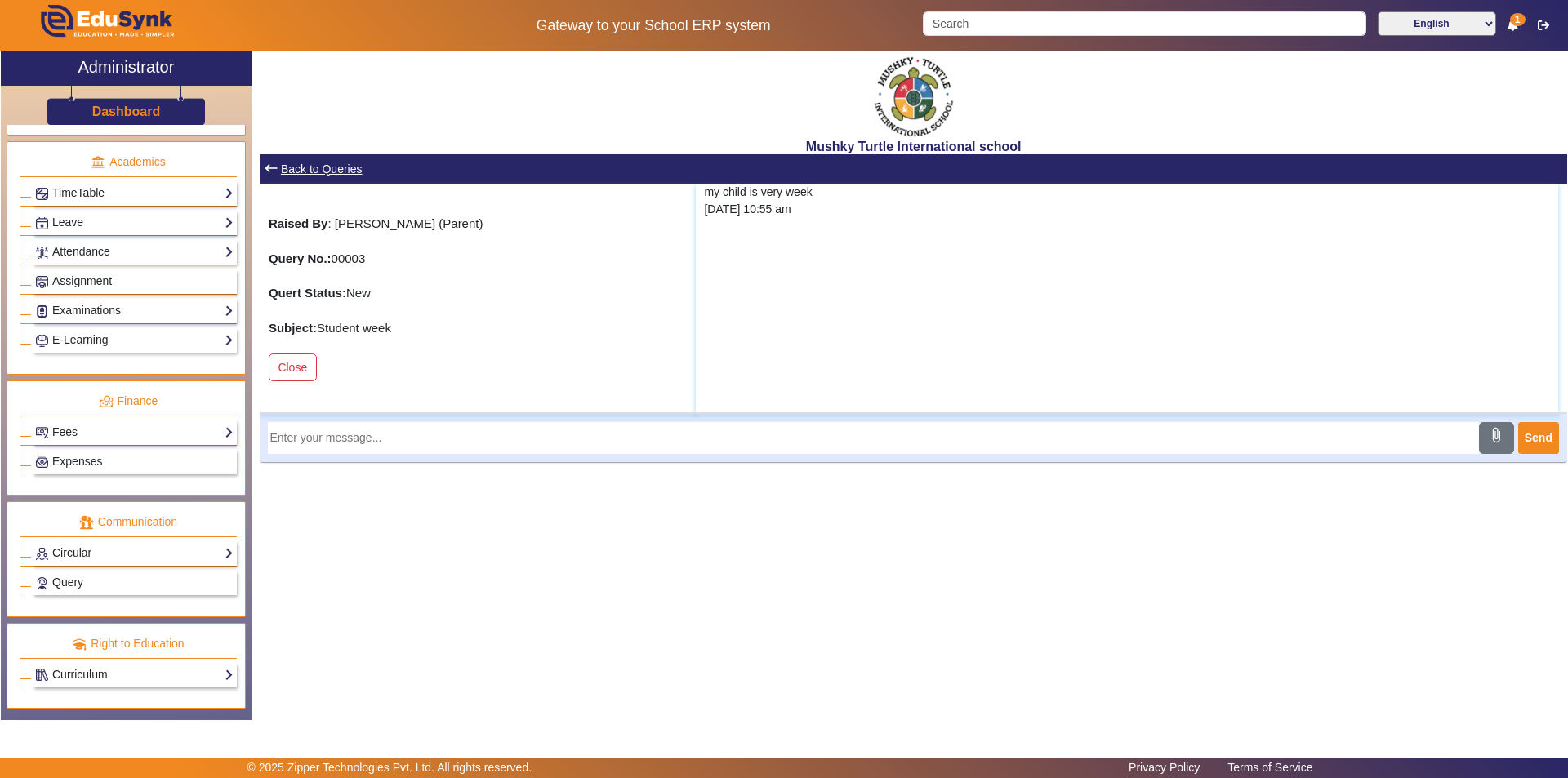
click at [420, 440] on input "text" at bounding box center [872, 438] width 1211 height 32
type input "I WILL CHECK AND YOUR PROBLEM SHORTOUT"
click at [1547, 439] on button "Send" at bounding box center [1539, 438] width 41 height 32
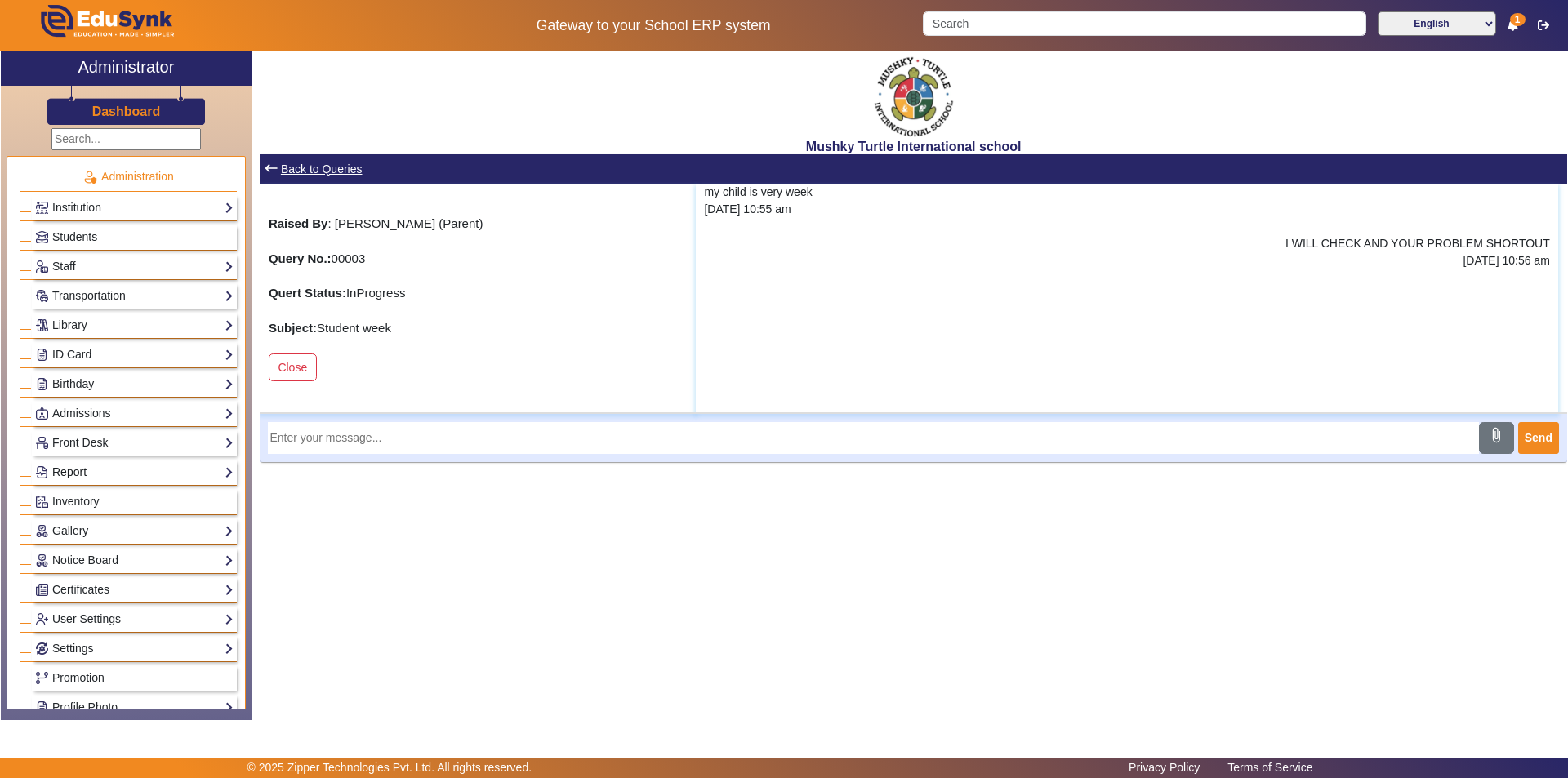
click at [109, 470] on link "Report" at bounding box center [134, 472] width 199 height 18
click at [74, 509] on link "App Invites" at bounding box center [71, 513] width 56 height 13
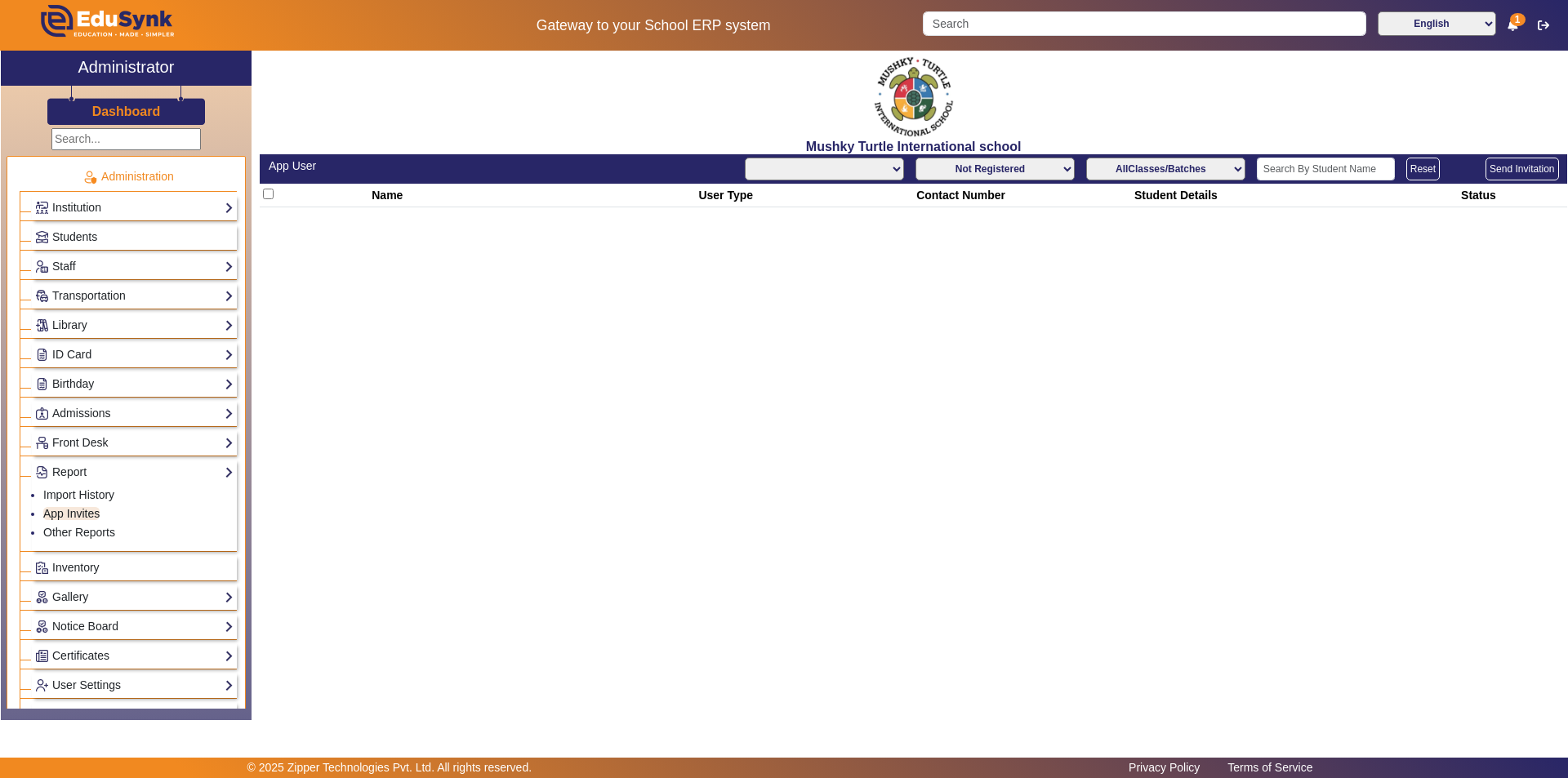
select select "All"
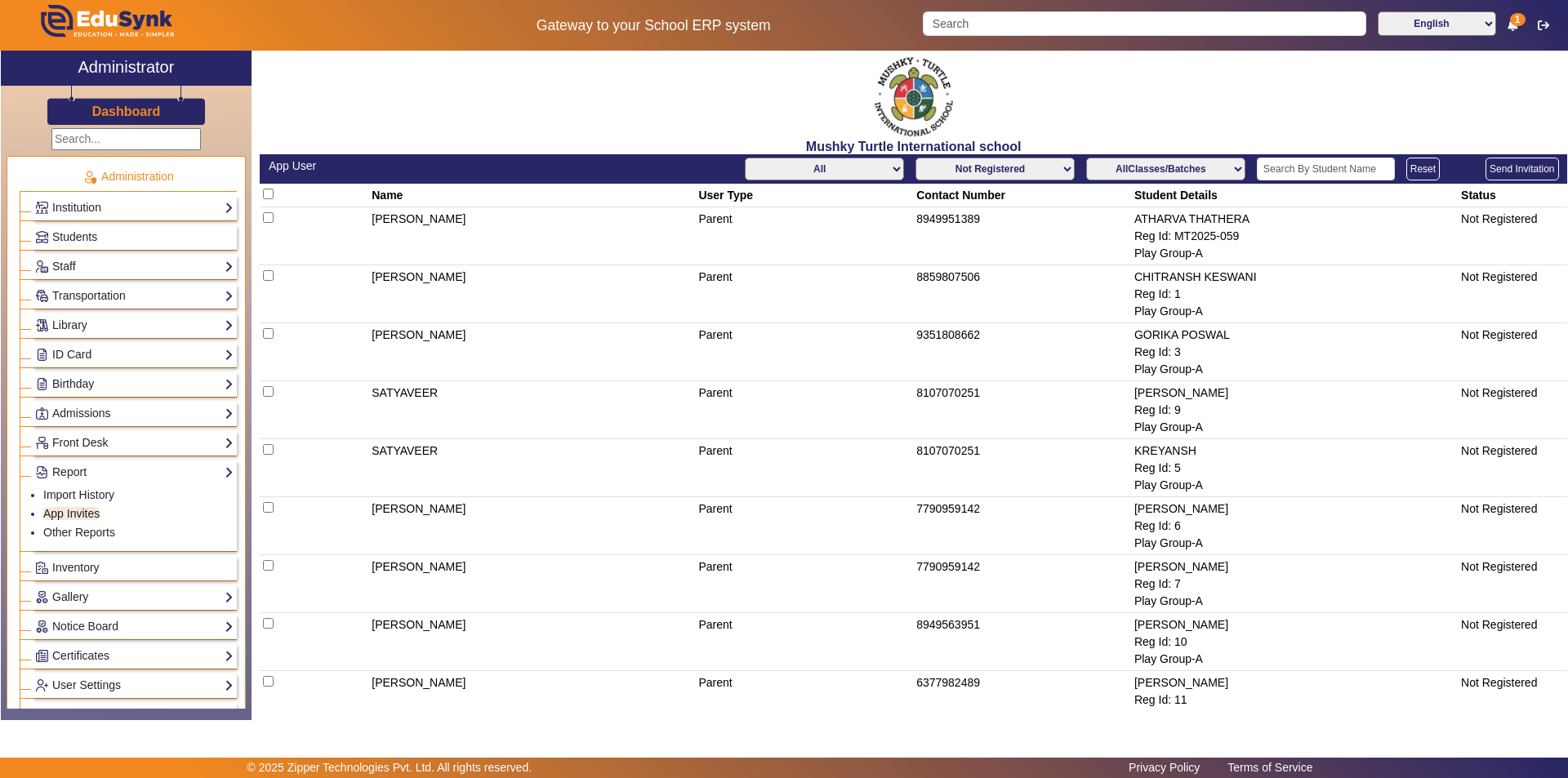
click at [43, 507] on link "App Invites" at bounding box center [71, 513] width 56 height 13
click at [170, 229] on link "Students" at bounding box center [134, 237] width 199 height 18
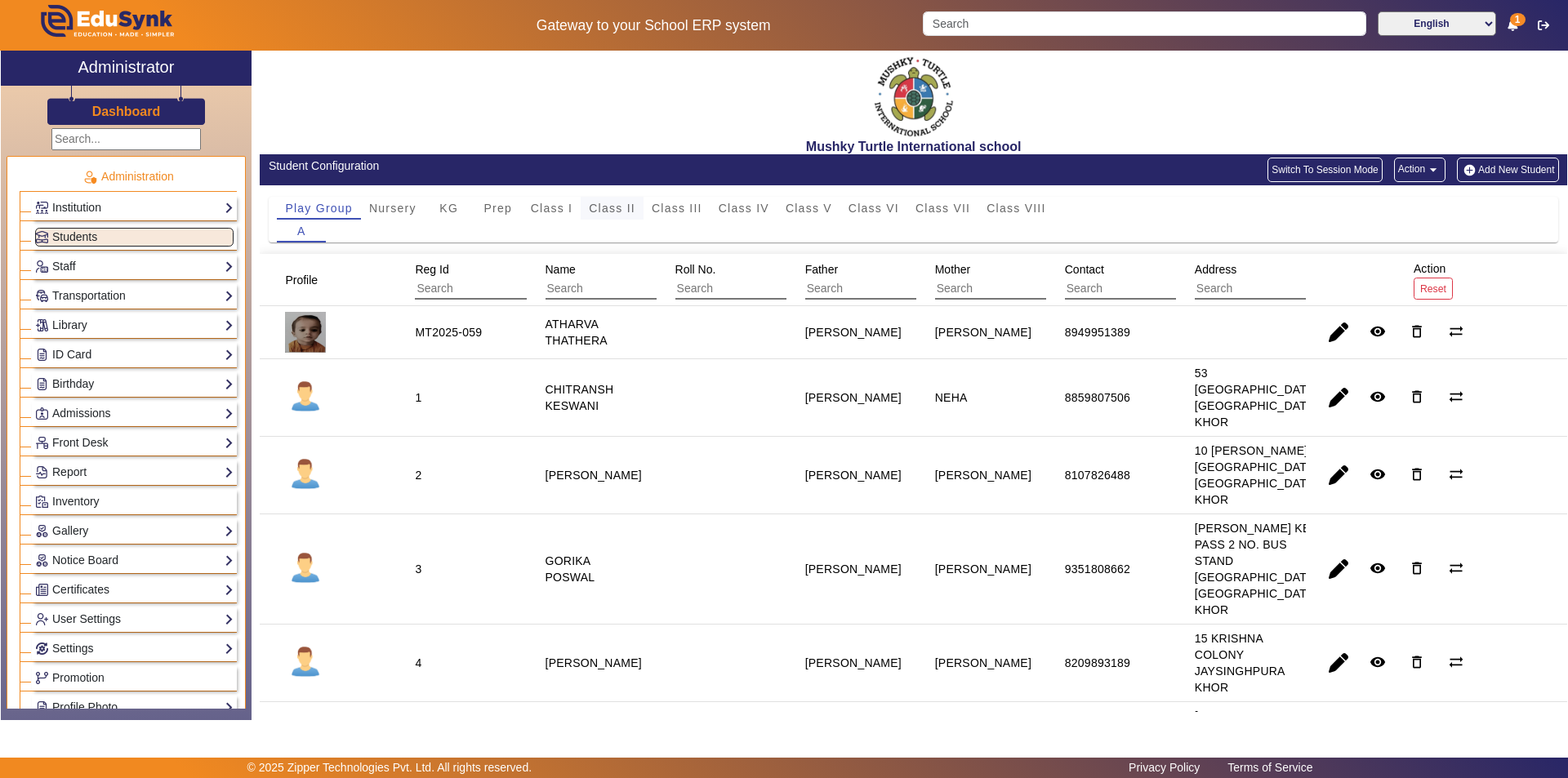
click at [612, 204] on span "Class II" at bounding box center [612, 208] width 47 height 11
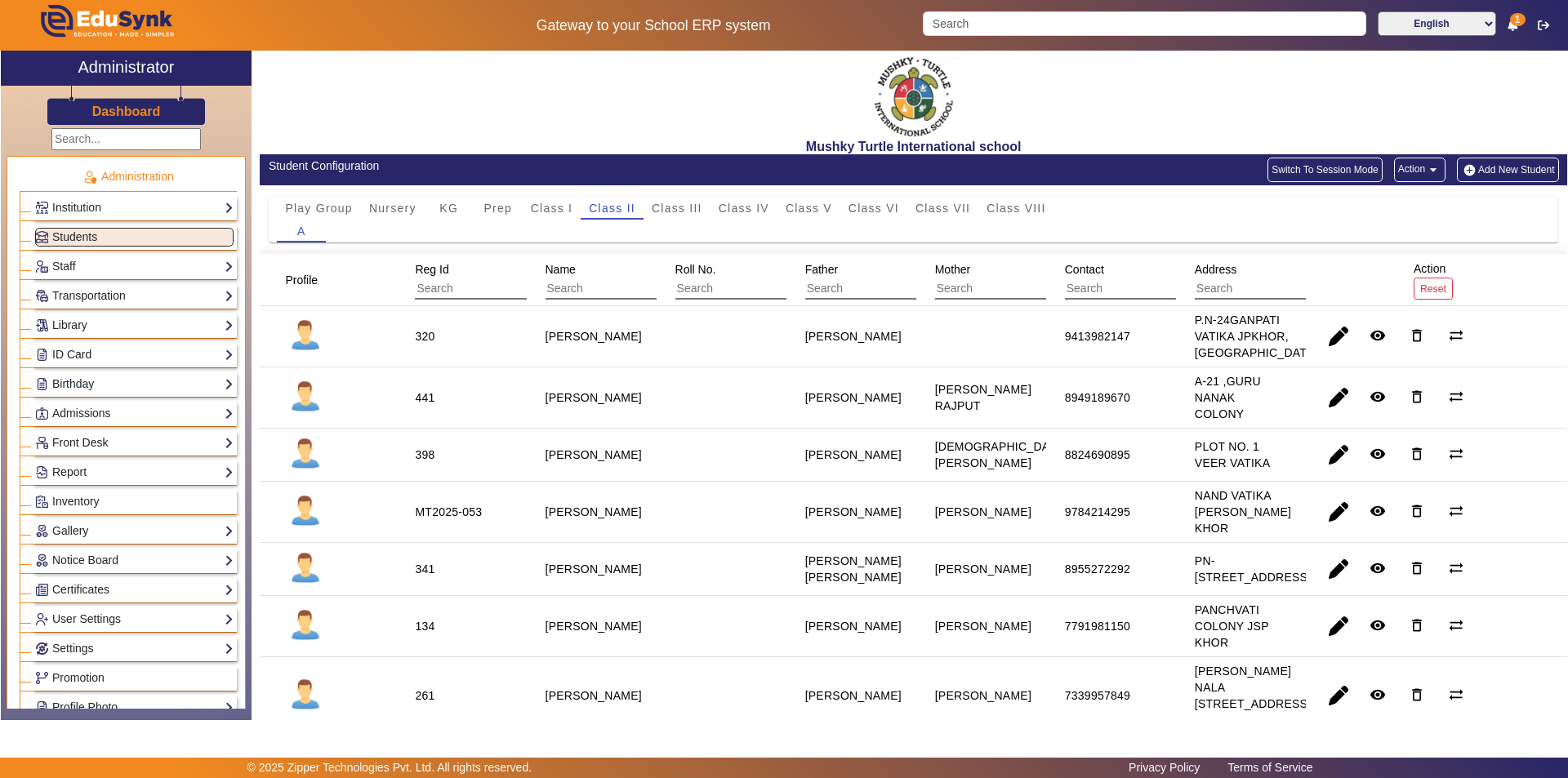
click at [991, 520] on div "[PERSON_NAME]" at bounding box center [982, 512] width 96 height 16
